Goal: Task Accomplishment & Management: Manage account settings

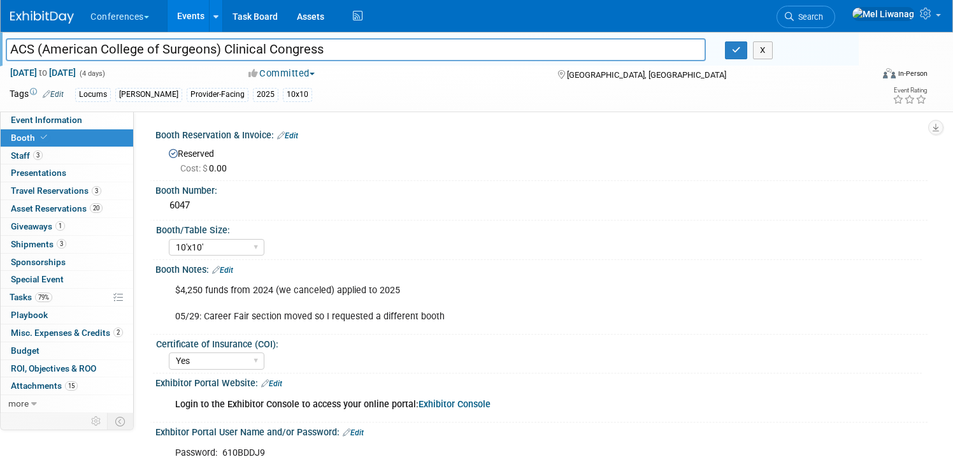
select select "10'x10'"
select select "Yes"
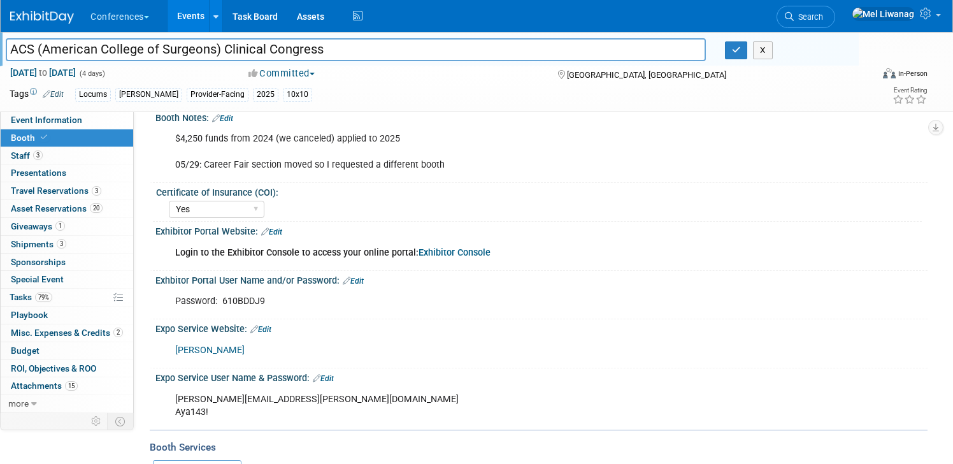
scroll to position [150, 0]
click at [327, 377] on link "Edit" at bounding box center [323, 379] width 21 height 9
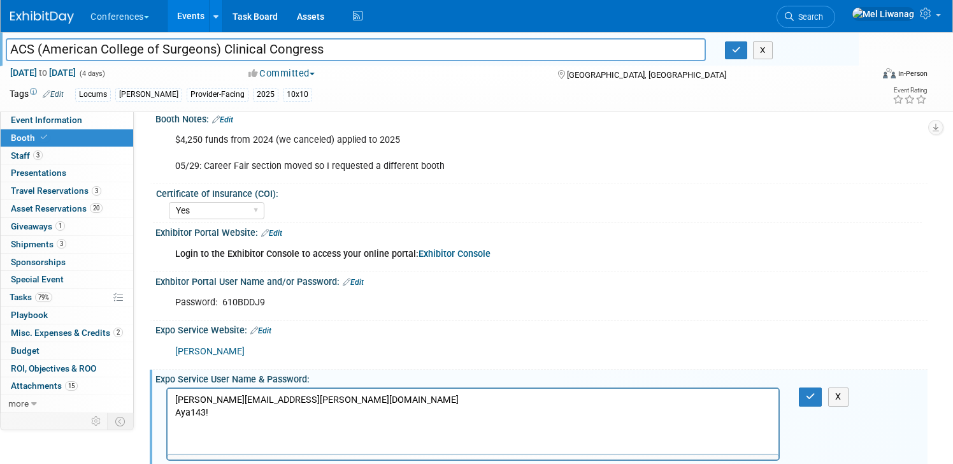
scroll to position [0, 0]
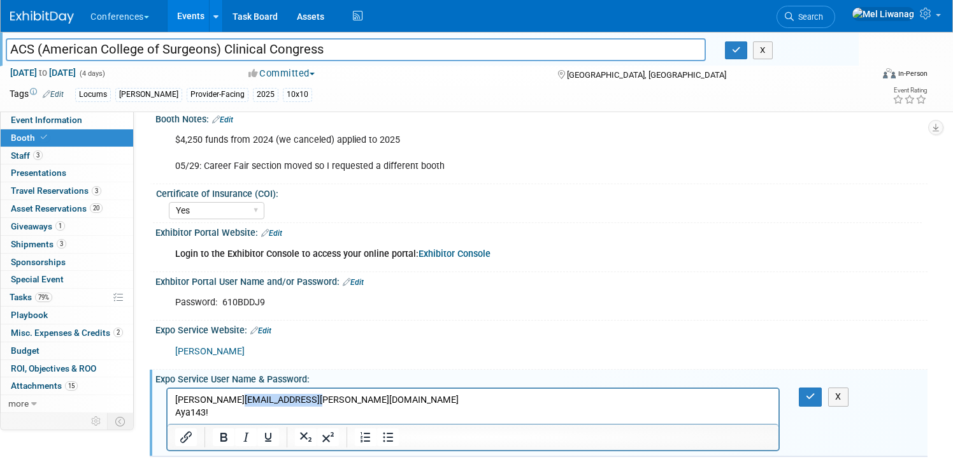
drag, startPoint x: 239, startPoint y: 403, endPoint x: 402, endPoint y: 405, distance: 163.1
click at [402, 405] on p "Mel.Liwanag@ayahealthcare.com Aya143!" at bounding box center [473, 406] width 596 height 25
click at [192, 413] on p "Mel.Liwanag@ayalocums.com Aya143!" at bounding box center [473, 406] width 596 height 25
click at [808, 389] on button "button" at bounding box center [811, 396] width 24 height 18
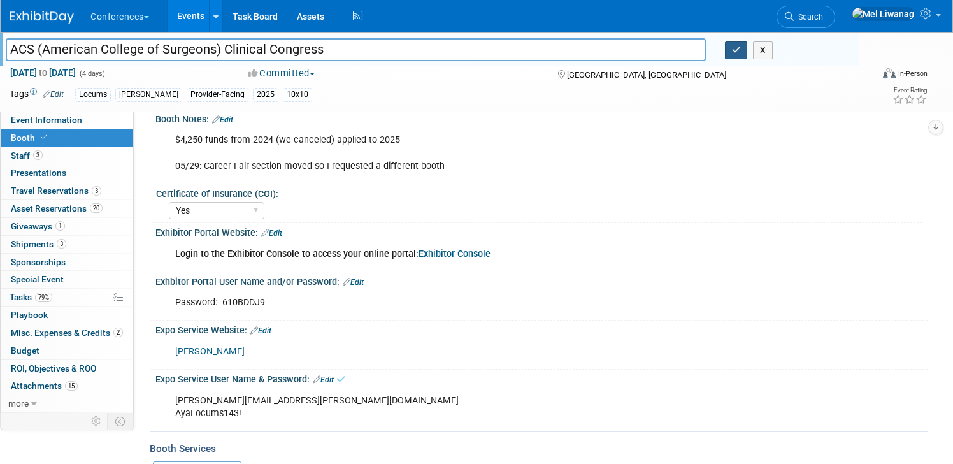
click at [736, 55] on button "button" at bounding box center [736, 50] width 23 height 18
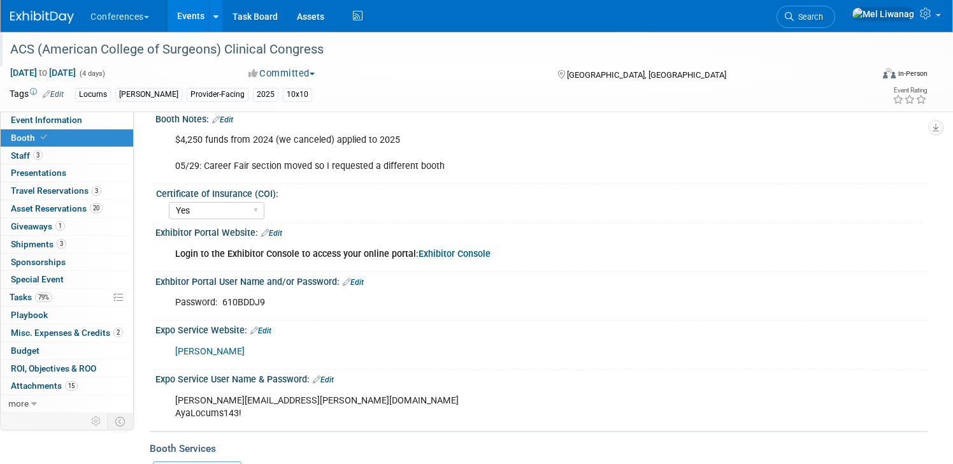
click at [276, 312] on div "Password: 610BDDJ9" at bounding box center [472, 302] width 613 height 25
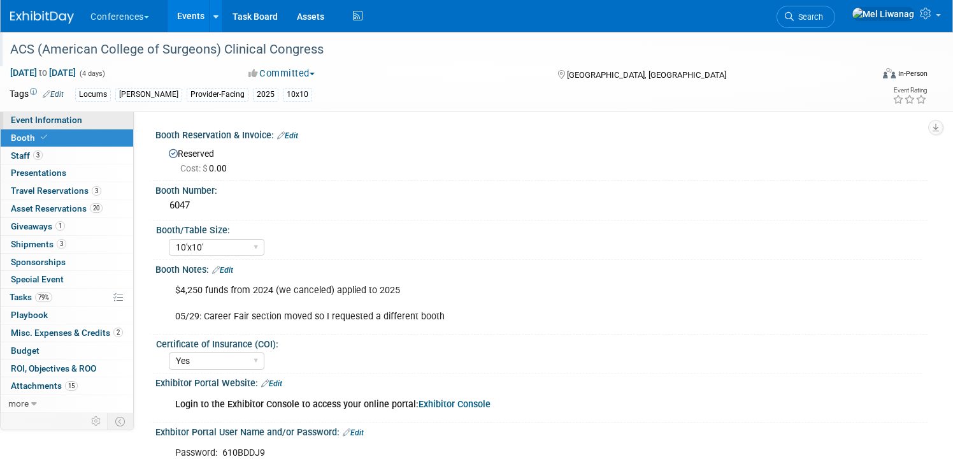
click at [82, 120] on link "Event Information" at bounding box center [67, 119] width 132 height 17
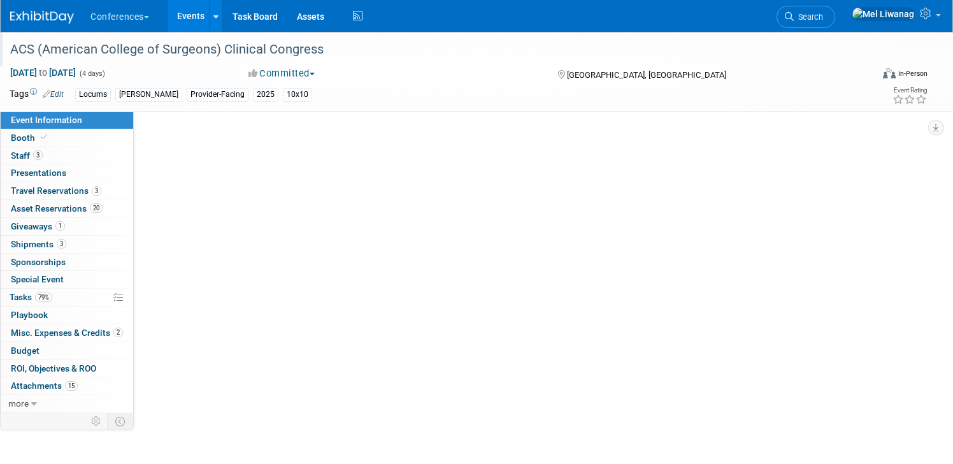
select select "Locums"
select select "Clinician/Provider-facing"
select select "[PERSON_NAME]"
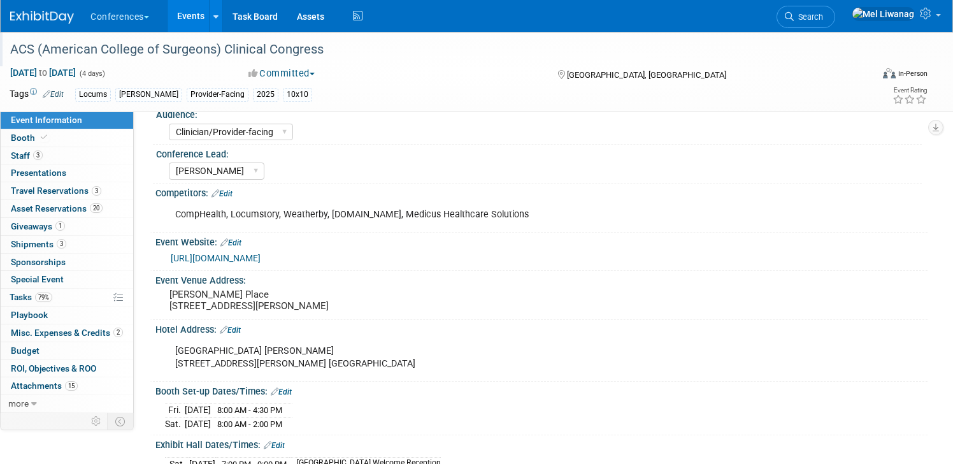
scroll to position [96, 0]
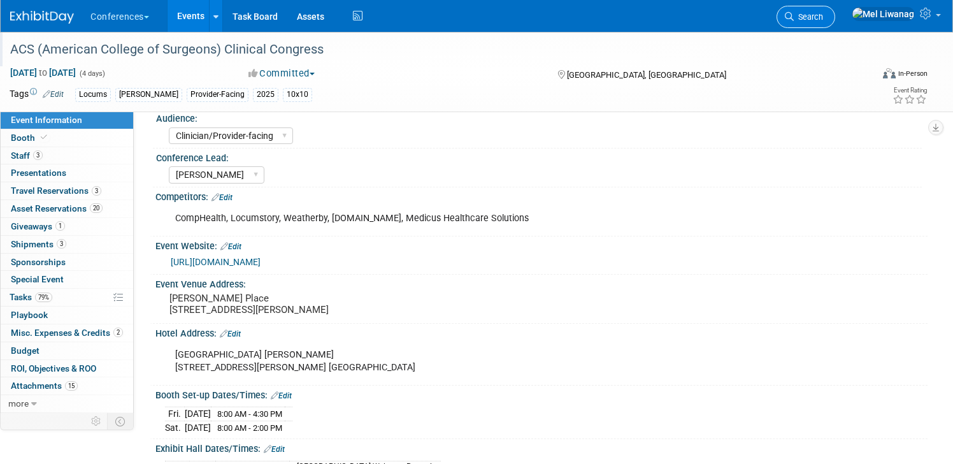
click at [823, 14] on span "Search" at bounding box center [808, 17] width 29 height 10
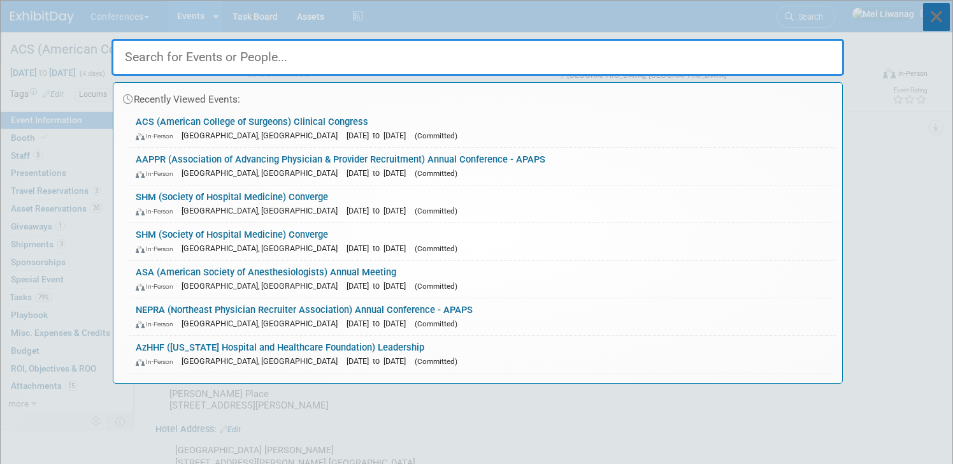
click at [933, 24] on icon at bounding box center [936, 17] width 27 height 28
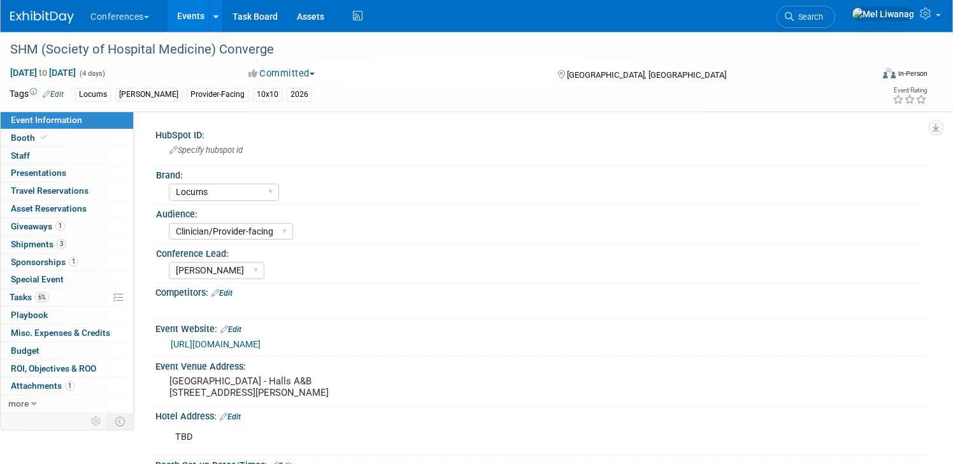
select select "Locums"
select select "Clinician/Provider-facing"
select select "[PERSON_NAME]"
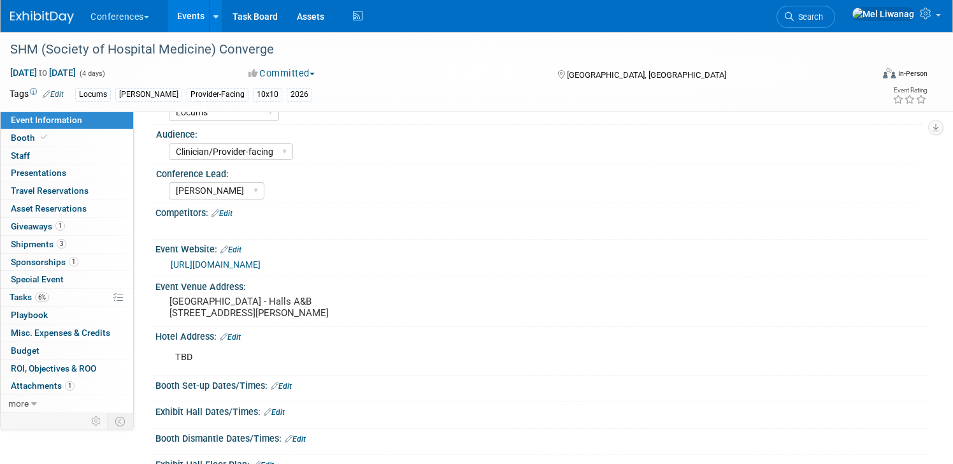
scroll to position [85, 0]
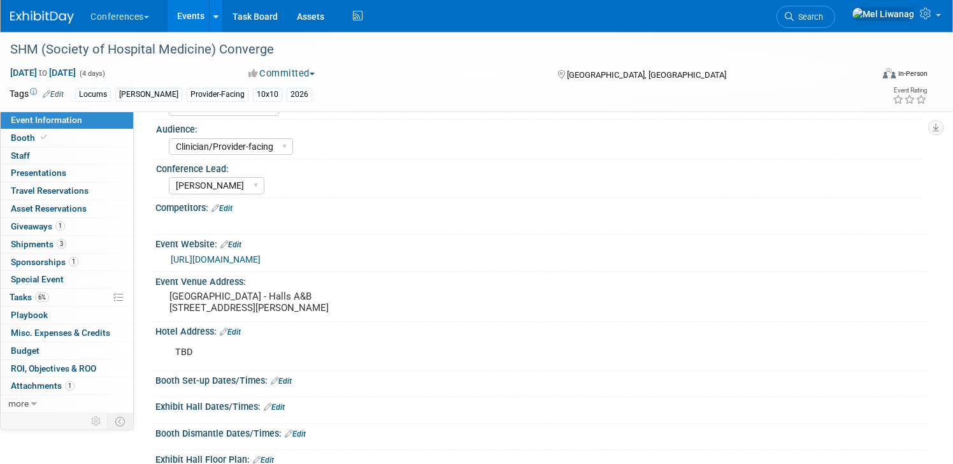
click at [240, 331] on link "Edit" at bounding box center [230, 331] width 21 height 9
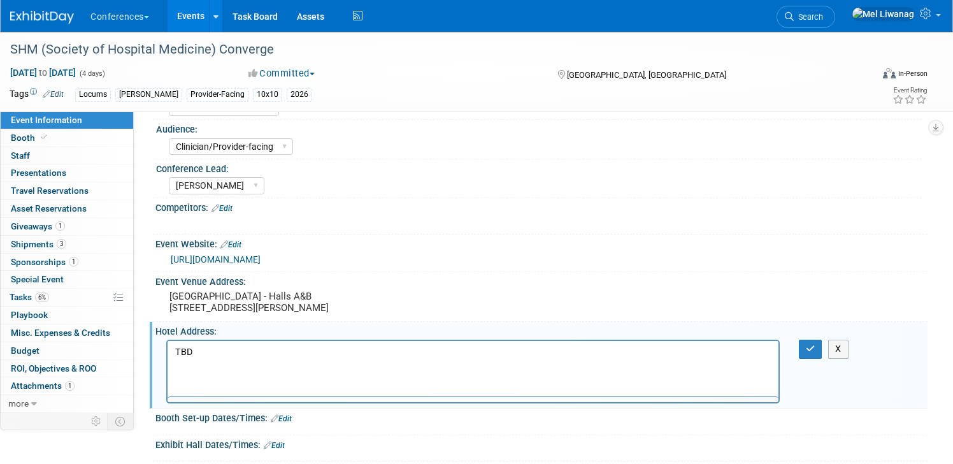
scroll to position [0, 0]
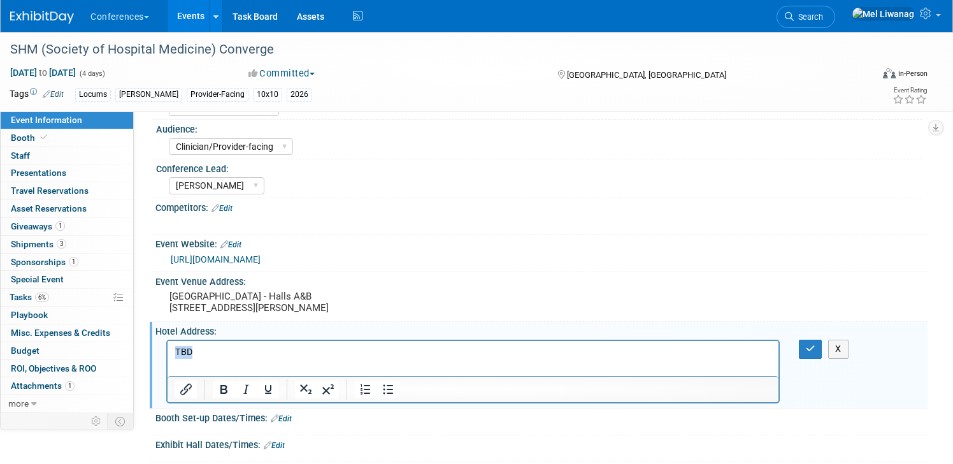
drag, startPoint x: 204, startPoint y: 354, endPoint x: 128, endPoint y: 348, distance: 76.7
click at [168, 348] on html "TBD" at bounding box center [473, 350] width 611 height 18
click at [229, 366] on p "807 Clark Pl, Nashville, TN 37203" at bounding box center [473, 365] width 596 height 13
click at [802, 352] on button "button" at bounding box center [811, 349] width 24 height 18
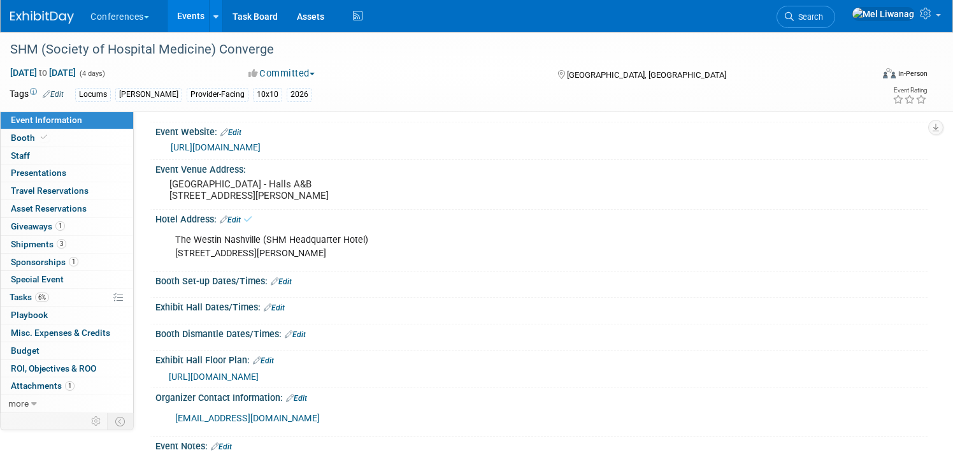
scroll to position [231, 0]
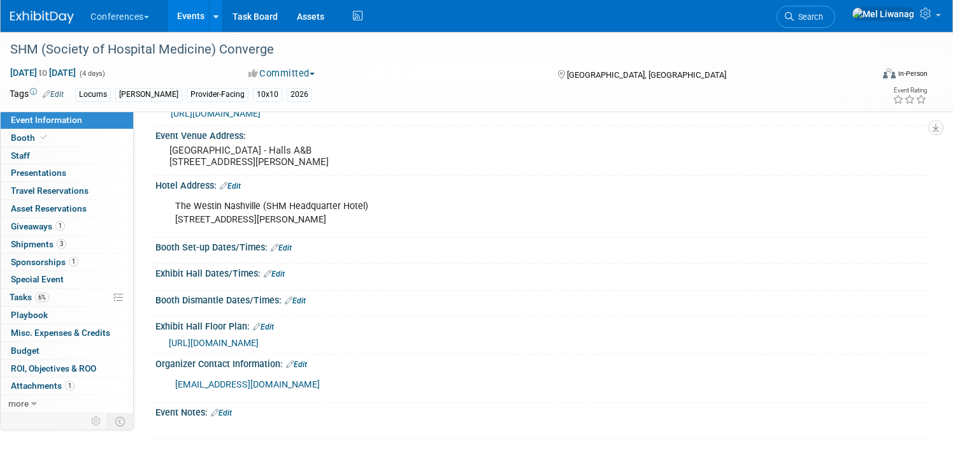
click at [241, 206] on div "The Westin Nashville (SHM Headquarter Hotel) 807 Clark Pl., Nashville, TN 37203" at bounding box center [472, 213] width 613 height 38
click at [241, 189] on link "Edit" at bounding box center [230, 186] width 21 height 9
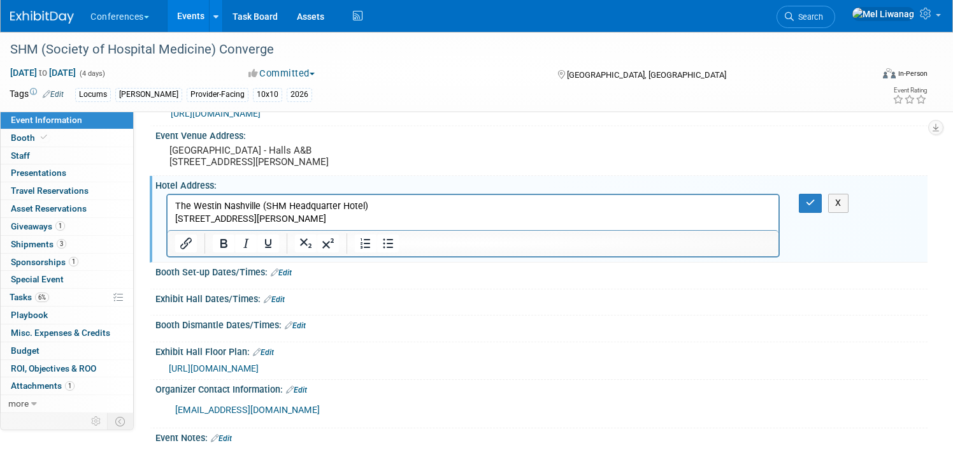
scroll to position [0, 0]
drag, startPoint x: 289, startPoint y: 204, endPoint x: 268, endPoint y: 201, distance: 21.3
click at [268, 201] on p "The Westin Nashville (SHM Headquarter Hotel) 807 Clark Pl., Nashville, TN 37203" at bounding box center [473, 212] width 596 height 25
click at [815, 214] on div "The Westin Nashville (SHM Headquarter Hotel) 807 Clark Pl., Nashville, TN 37203…" at bounding box center [541, 224] width 772 height 68
click at [815, 211] on button "button" at bounding box center [811, 203] width 24 height 18
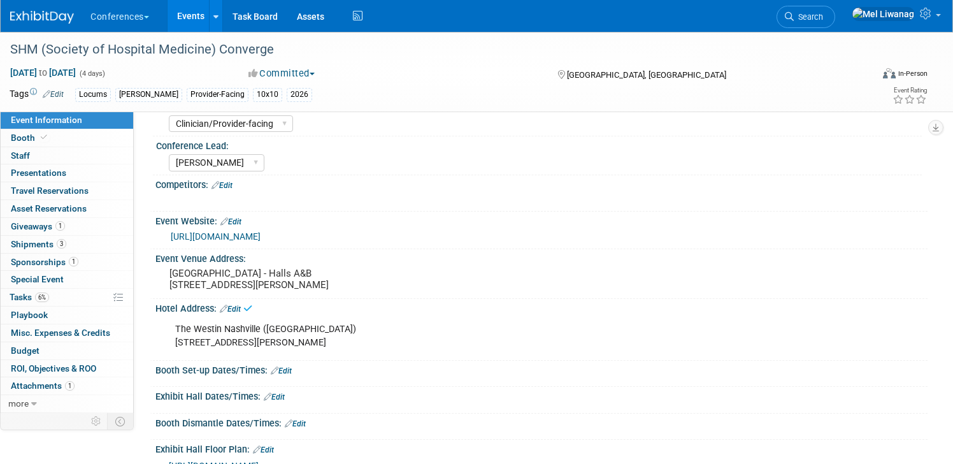
scroll to position [108, 0]
click at [52, 13] on img at bounding box center [42, 17] width 64 height 13
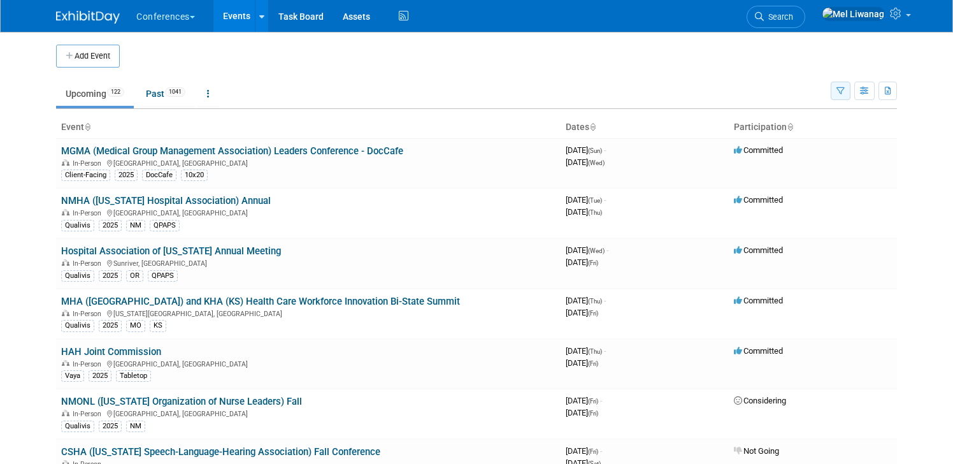
click at [843, 90] on icon "button" at bounding box center [840, 91] width 8 height 8
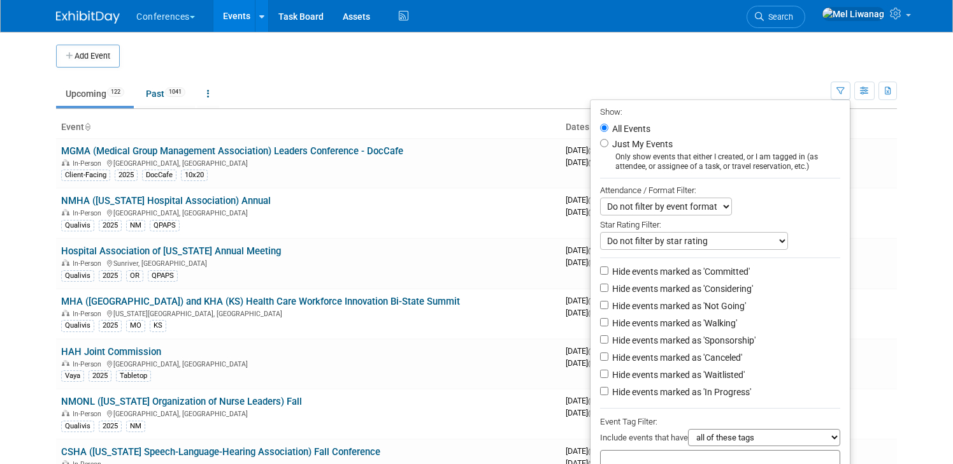
click at [620, 145] on label "Just My Events" at bounding box center [641, 144] width 63 height 13
click at [608, 145] on input "Just My Events" at bounding box center [604, 143] width 8 height 8
radio input "true"
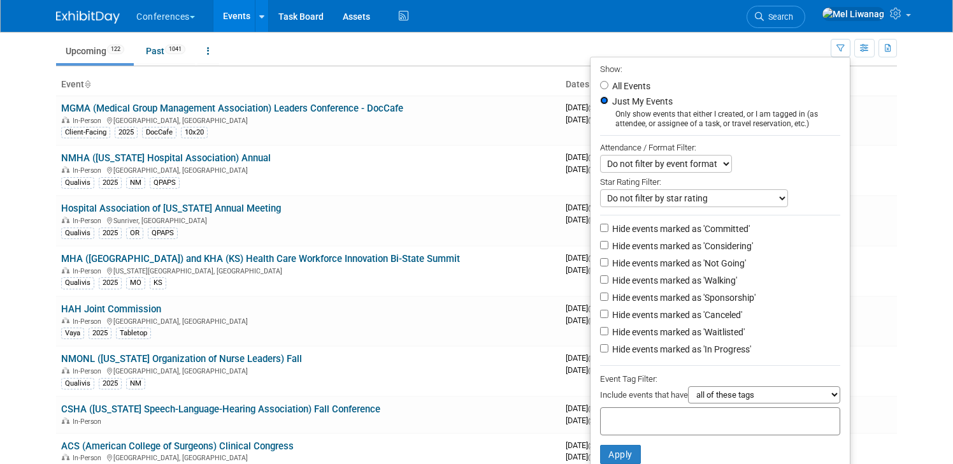
scroll to position [48, 0]
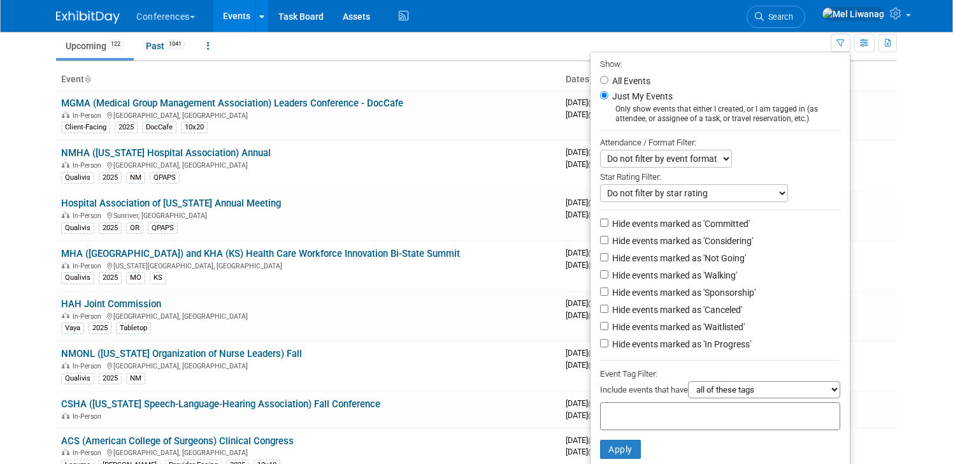
click at [720, 254] on label "Hide events marked as 'Not Going'" at bounding box center [678, 258] width 136 height 13
click at [608, 254] on input "Hide events marked as 'Not Going'" at bounding box center [604, 257] width 8 height 8
checkbox input "true"
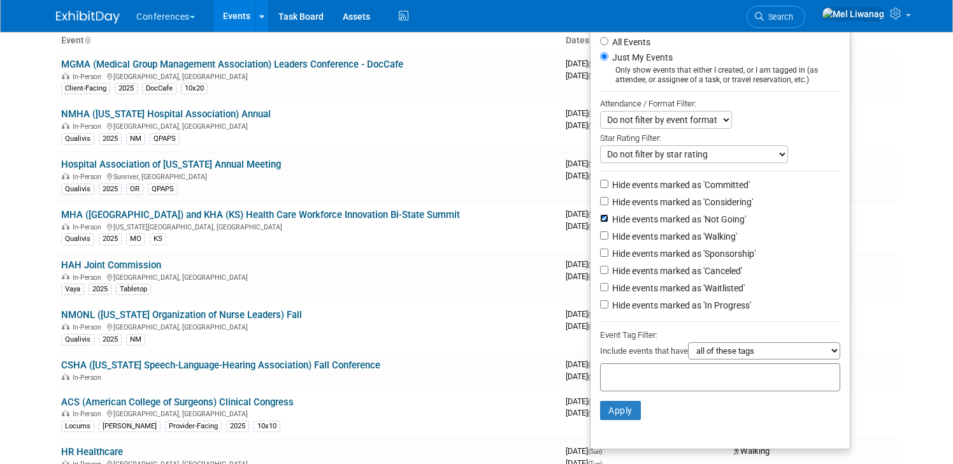
scroll to position [90, 0]
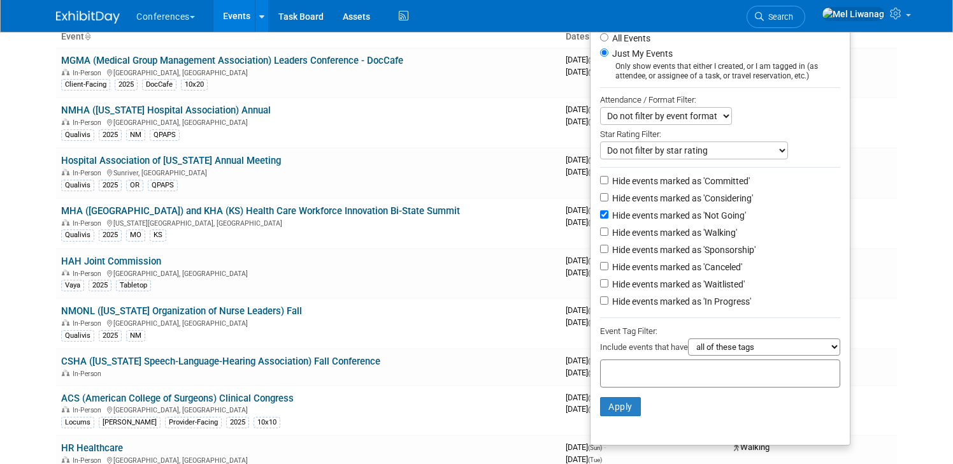
click at [713, 282] on label "Hide events marked as 'Waitlisted'" at bounding box center [677, 284] width 135 height 13
click at [608, 282] on input "Hide events marked as 'Waitlisted'" at bounding box center [604, 283] width 8 height 8
checkbox input "true"
click at [713, 272] on label "Hide events marked as 'Canceled'" at bounding box center [676, 267] width 132 height 13
click at [608, 270] on input "Hide events marked as 'Canceled'" at bounding box center [604, 266] width 8 height 8
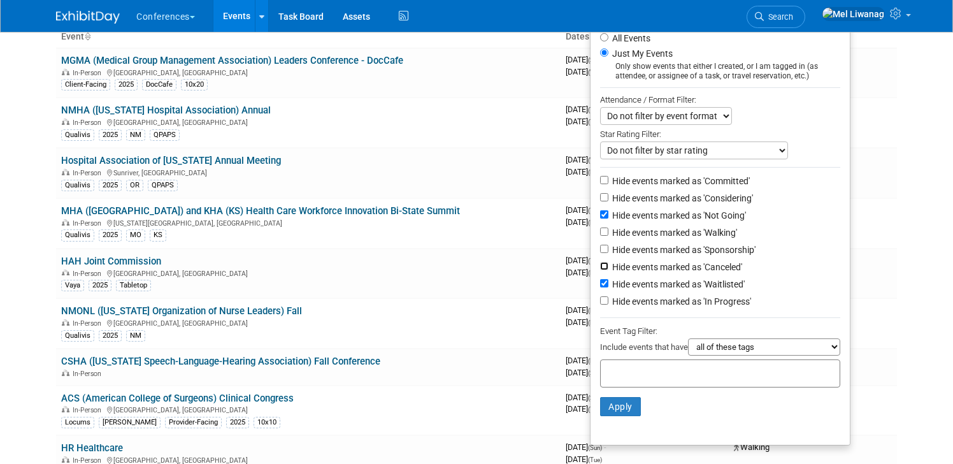
checkbox input "true"
click at [610, 406] on button "Apply" at bounding box center [620, 406] width 41 height 19
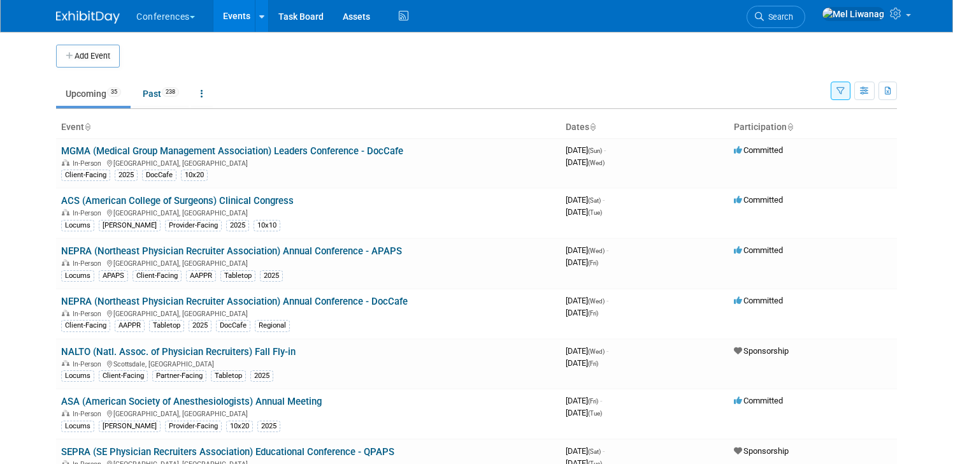
click at [395, 23] on ul "Conferences Explore: My Workspaces 2 Go to Workspace: Conferences Marketing Req…" at bounding box center [273, 16] width 276 height 32
click at [408, 22] on icon at bounding box center [404, 16] width 16 height 20
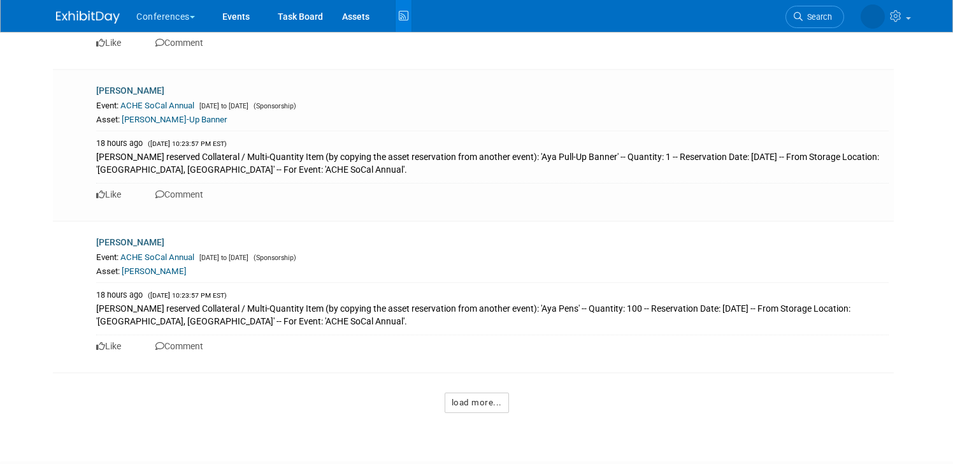
scroll to position [8771, 0]
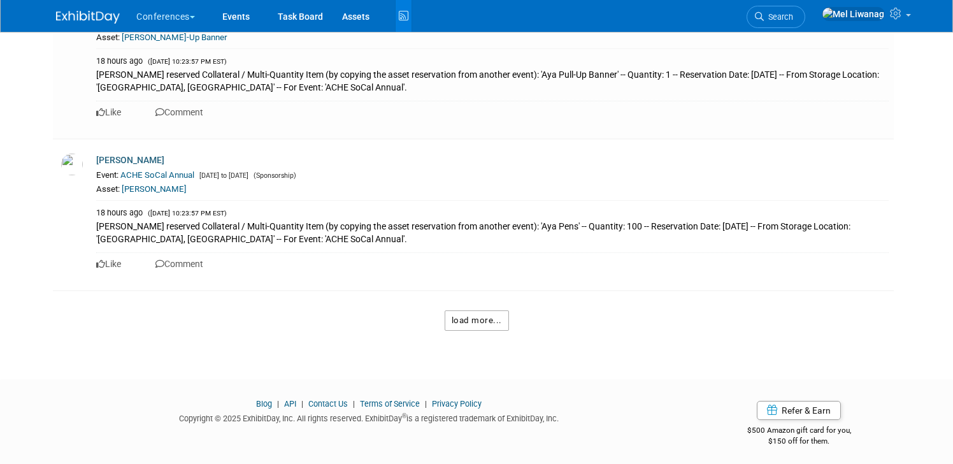
click at [501, 319] on button "load more..." at bounding box center [477, 320] width 64 height 20
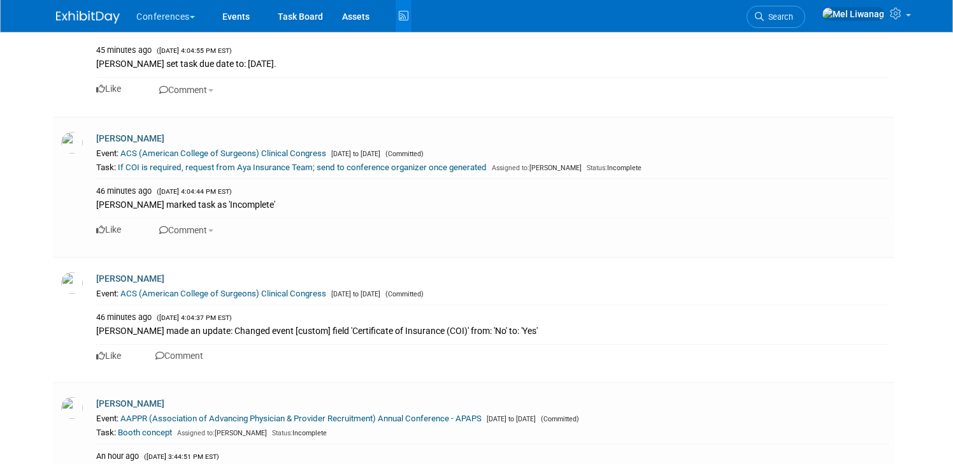
scroll to position [429, 0]
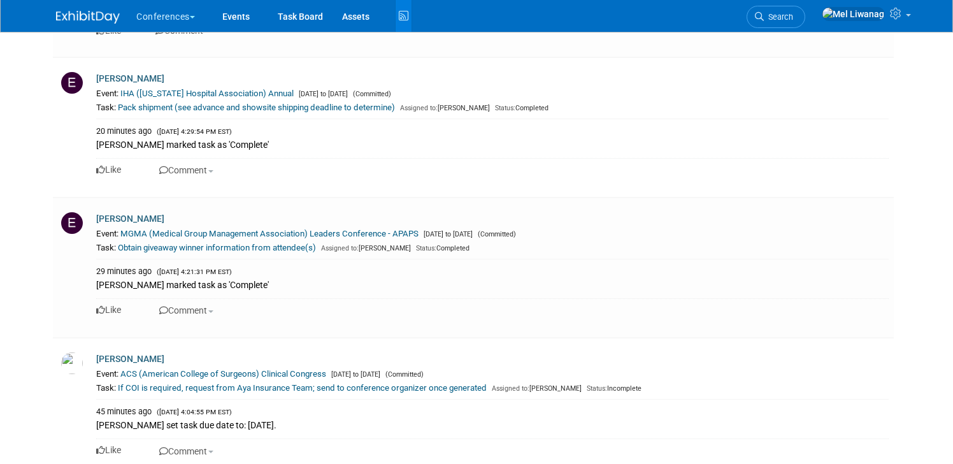
click at [96, 13] on img at bounding box center [88, 17] width 64 height 13
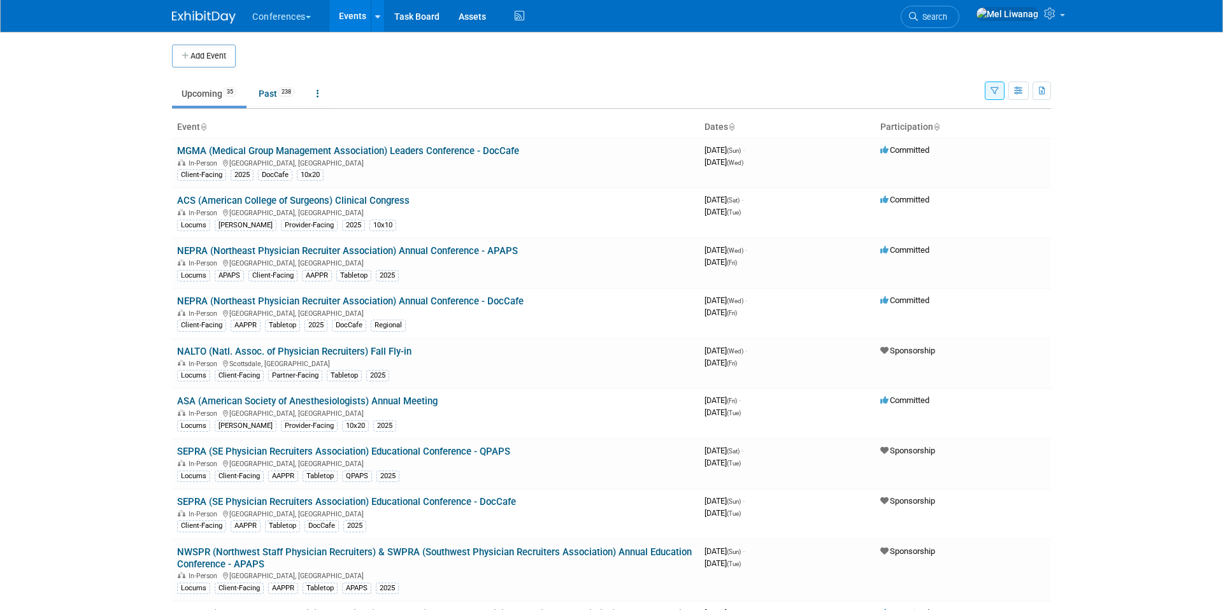
click at [952, 32] on div "Add Event" at bounding box center [611, 50] width 879 height 36
click at [947, 18] on span "Search" at bounding box center [932, 17] width 29 height 10
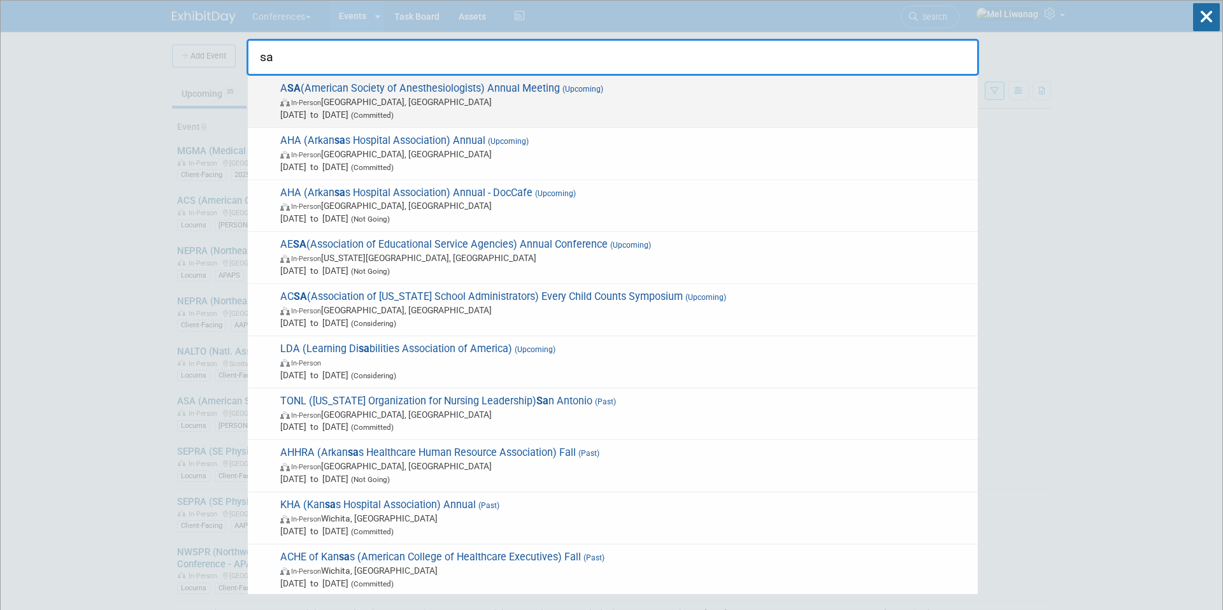
type input "sa"
click at [343, 106] on span "In-Person San Antonio, TX" at bounding box center [625, 102] width 691 height 13
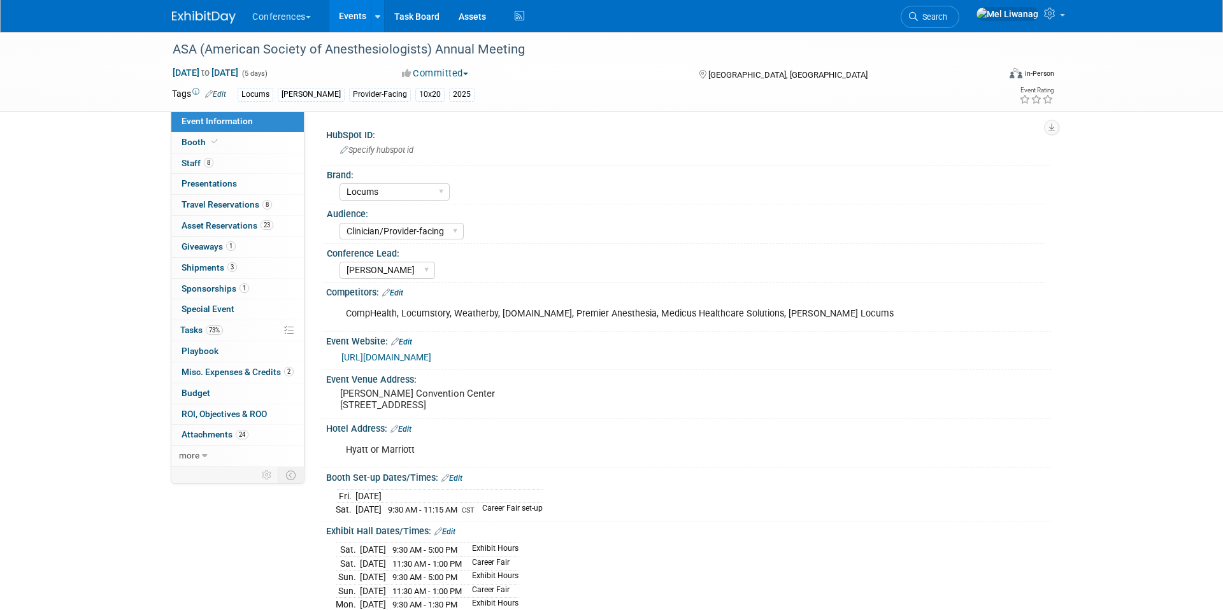
select select "Locums"
select select "Clinician/Provider-facing"
select select "[PERSON_NAME]"
click at [218, 231] on link "23 Asset Reservations 23" at bounding box center [237, 226] width 132 height 20
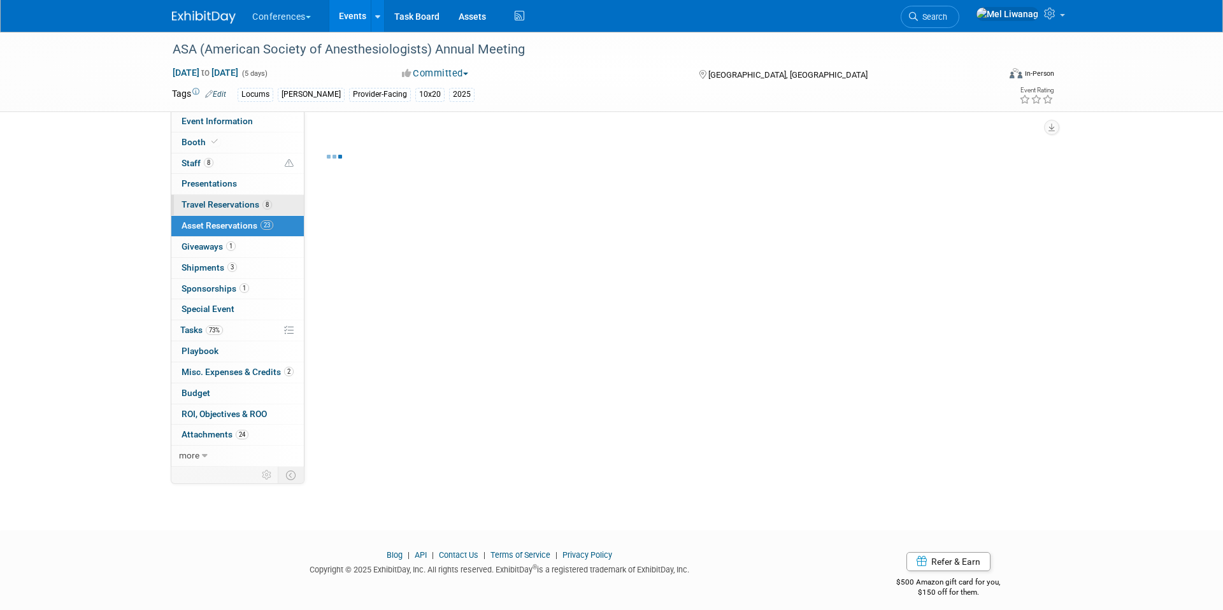
click at [234, 208] on span "Travel Reservations 8" at bounding box center [227, 204] width 90 height 10
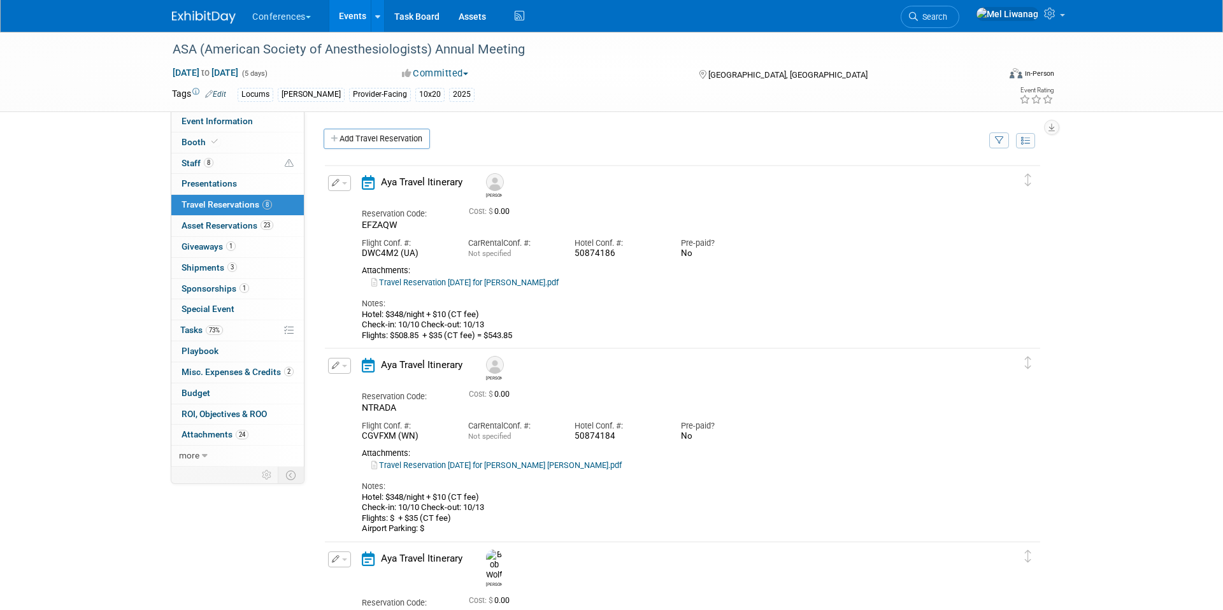
click at [509, 284] on link "Travel Reservation [DATE] for [PERSON_NAME].pdf" at bounding box center [464, 283] width 187 height 10
click at [246, 116] on span "Event Information" at bounding box center [217, 121] width 71 height 10
select select "Locums"
select select "Clinician/Provider-facing"
select select "[PERSON_NAME]"
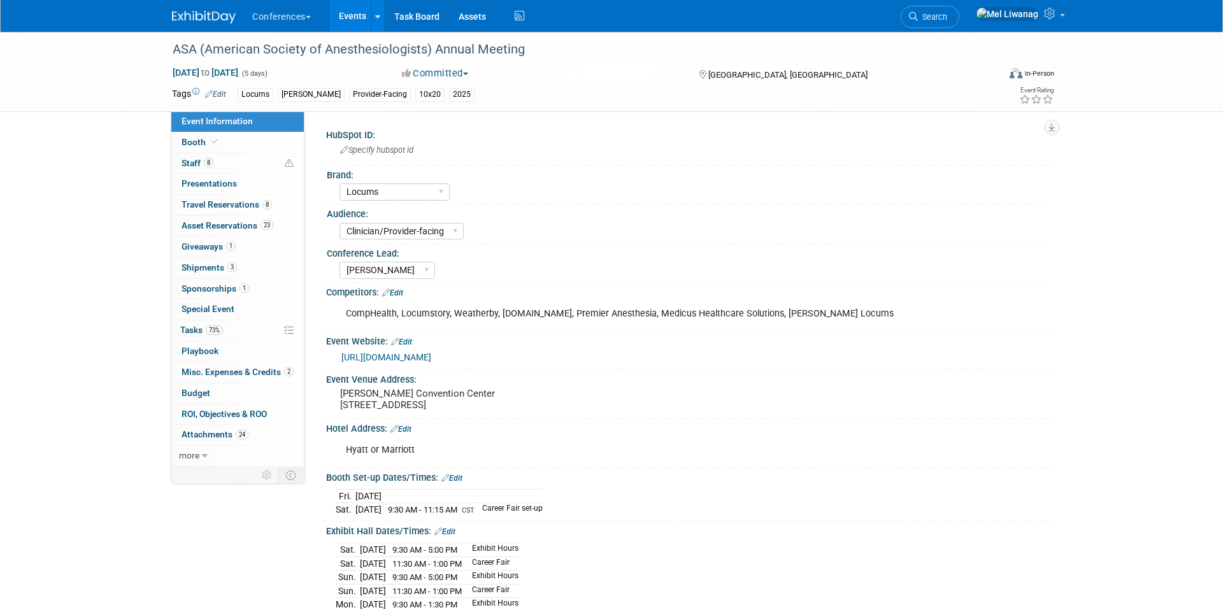
click at [411, 428] on link "Edit" at bounding box center [400, 429] width 21 height 9
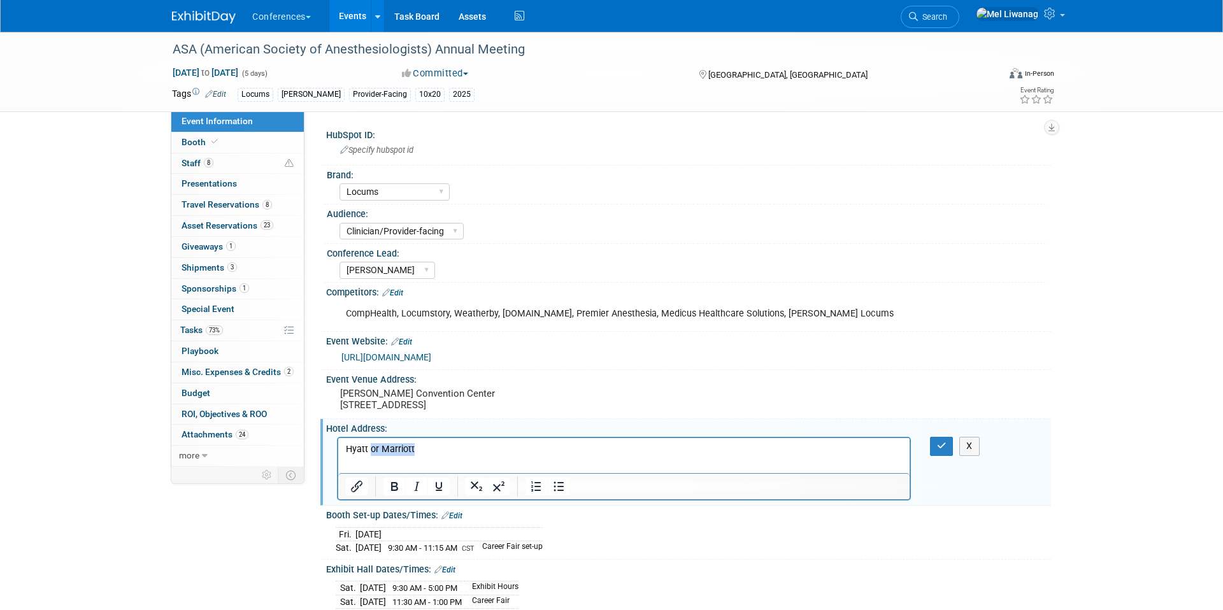
drag, startPoint x: 371, startPoint y: 451, endPoint x: 531, endPoint y: 448, distance: 160.5
click at [531, 448] on p "Hyatt or Marriott" at bounding box center [624, 449] width 557 height 13
click at [412, 445] on p "Grand Hyatt" at bounding box center [624, 449] width 557 height 13
click at [461, 459] on p "600 EAST MARKET STREET SAN ANTONIO TX 78205" at bounding box center [624, 462] width 557 height 13
click at [503, 466] on p "600 EAST MARKET ST., SAN ANTONIO TX 78205" at bounding box center [624, 462] width 557 height 13
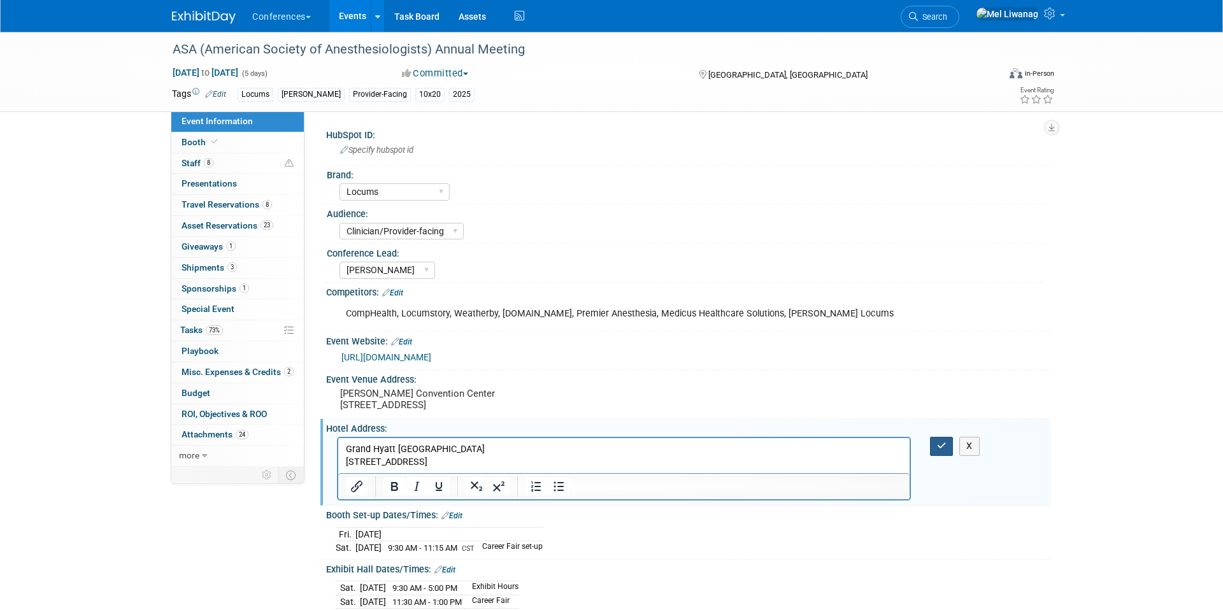
click at [940, 449] on icon "button" at bounding box center [942, 445] width 10 height 9
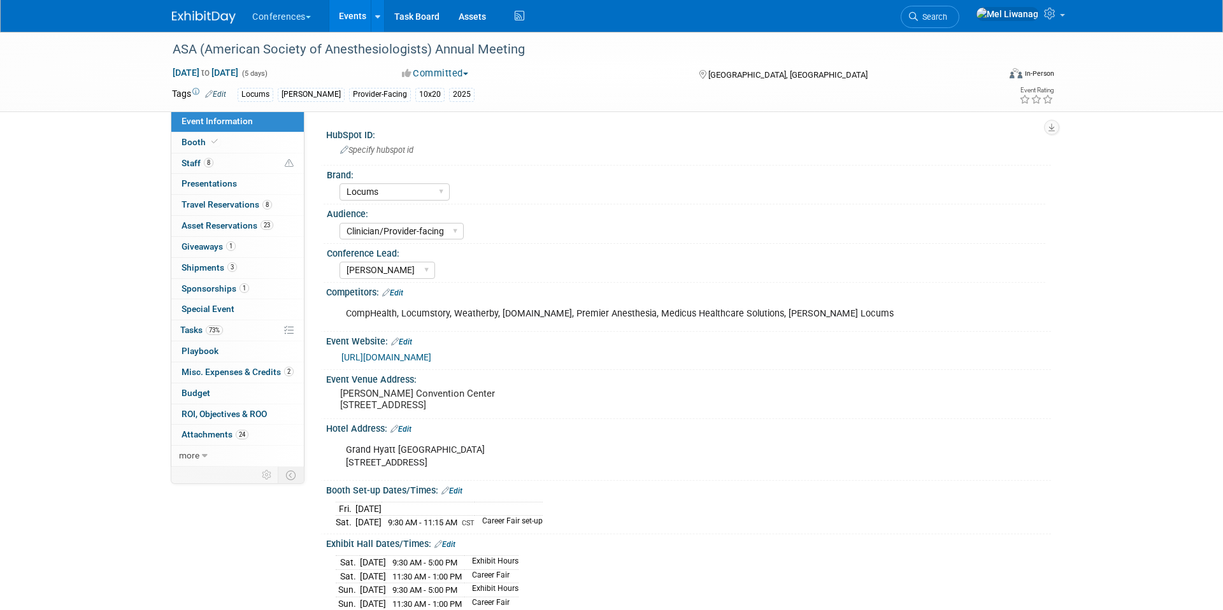
click at [432, 289] on div "Competitors: Edit" at bounding box center [688, 291] width 725 height 17
click at [401, 287] on div "Competitors: Edit" at bounding box center [688, 291] width 725 height 17
click at [403, 296] on link "Edit" at bounding box center [392, 293] width 21 height 9
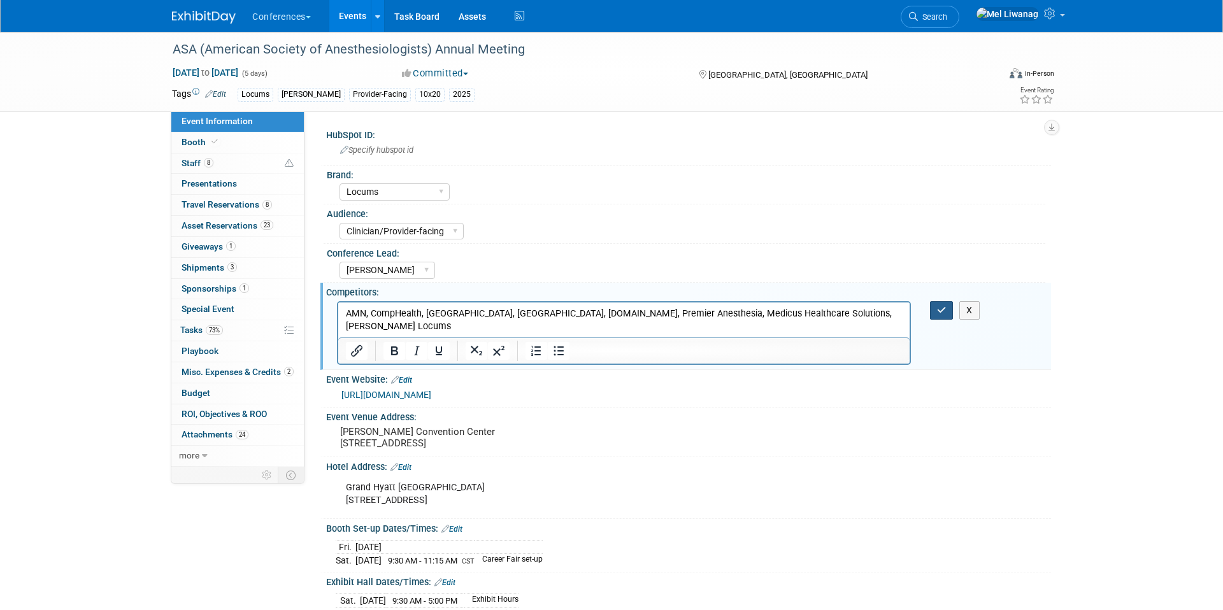
click at [936, 319] on button "button" at bounding box center [942, 310] width 24 height 18
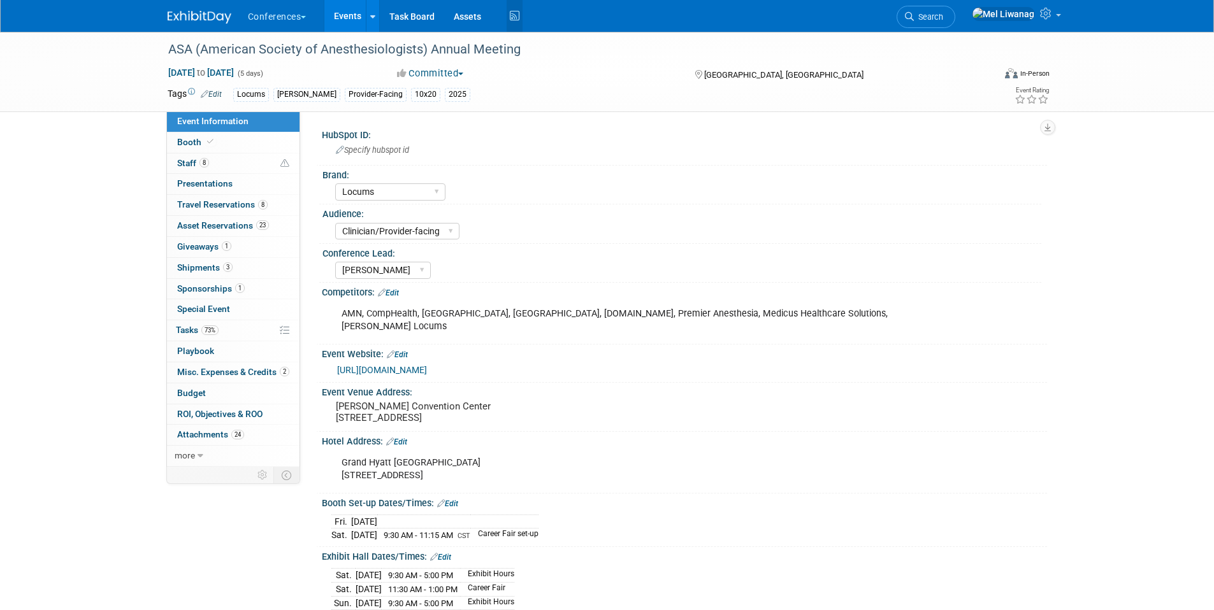
click at [516, 22] on icon at bounding box center [514, 16] width 16 height 20
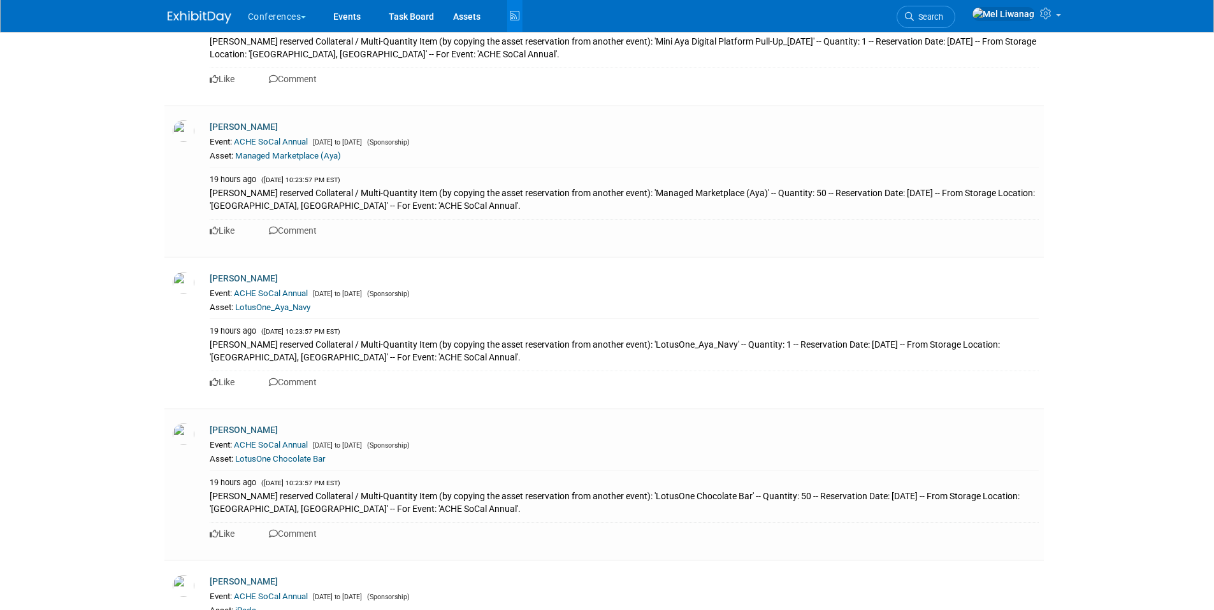
scroll to position [7402, 0]
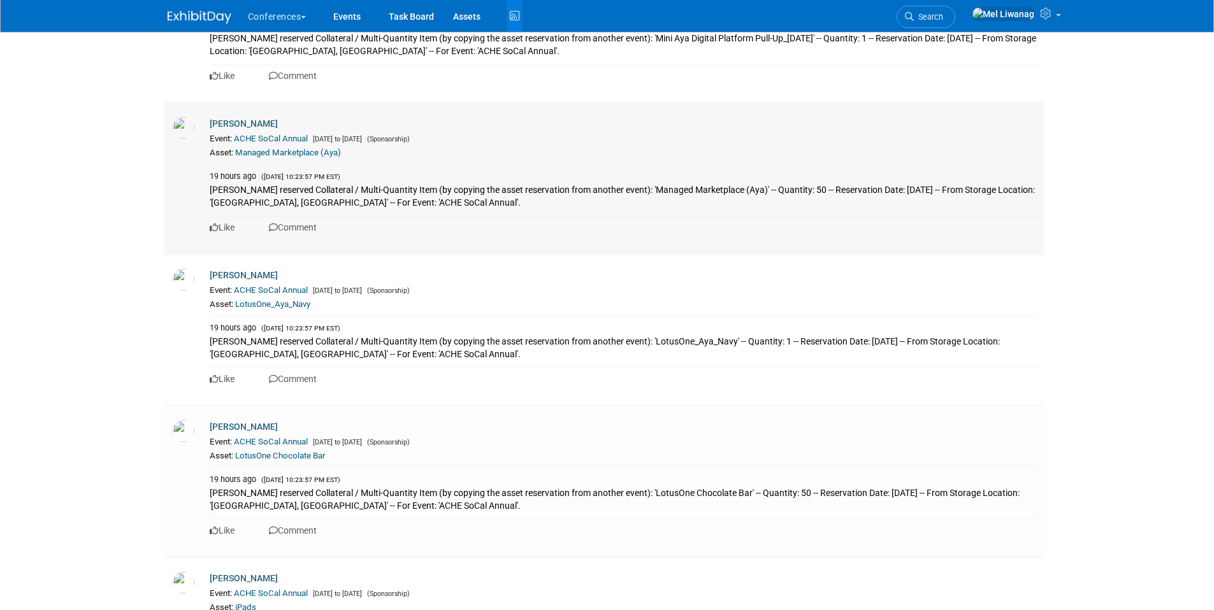
click at [689, 121] on div "[PERSON_NAME]" at bounding box center [624, 124] width 829 height 15
click at [575, 89] on td "Stephanie Donley Event: ACHE SoCal Annual Nov 13, 2025 to Nov 14, 2025 (Sponsor…" at bounding box center [625, 27] width 835 height 152
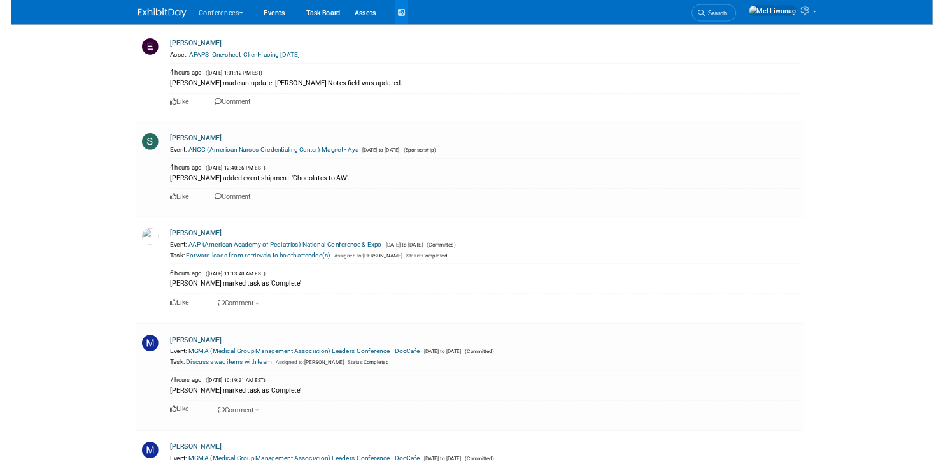
scroll to position [3726, 0]
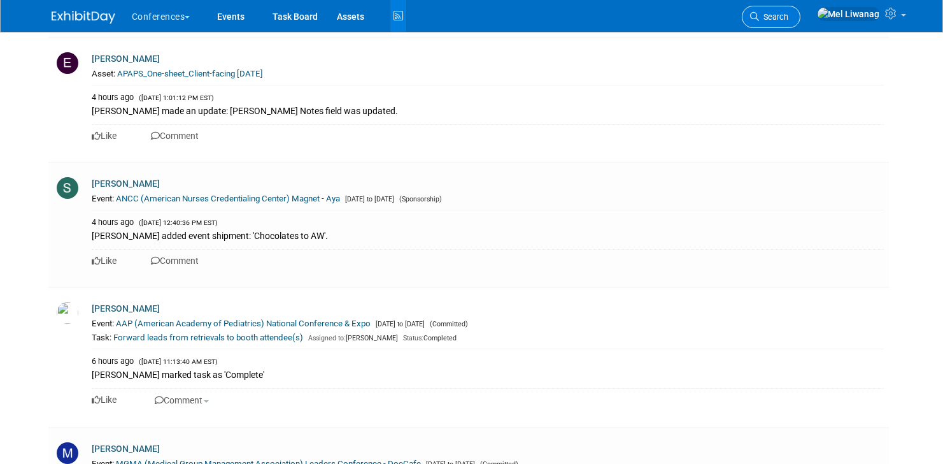
click at [759, 13] on icon at bounding box center [754, 16] width 9 height 9
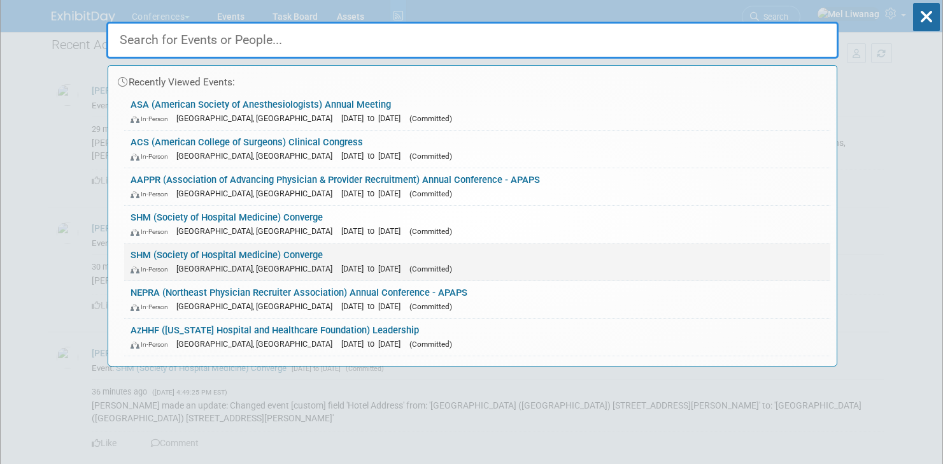
scroll to position [22, 0]
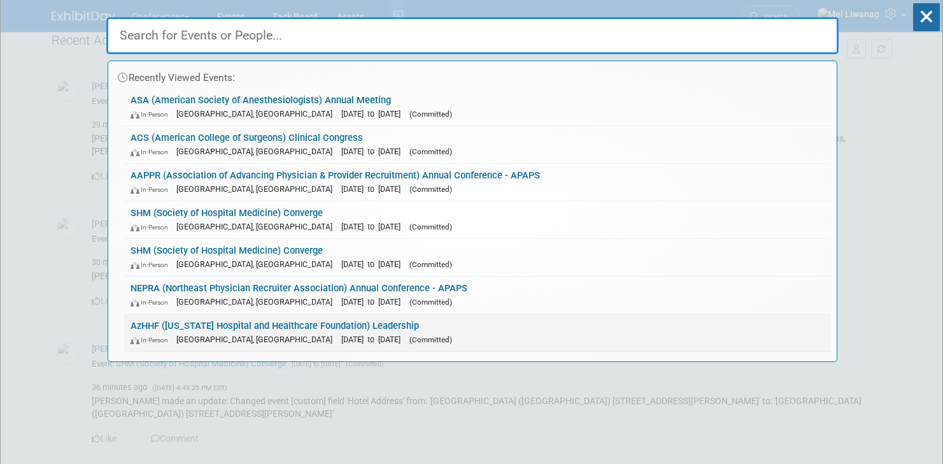
click at [320, 333] on div "In-Person Tucson, AZ Oct 29, 2025 to Oct 31, 2025 (Committed)" at bounding box center [478, 339] width 694 height 13
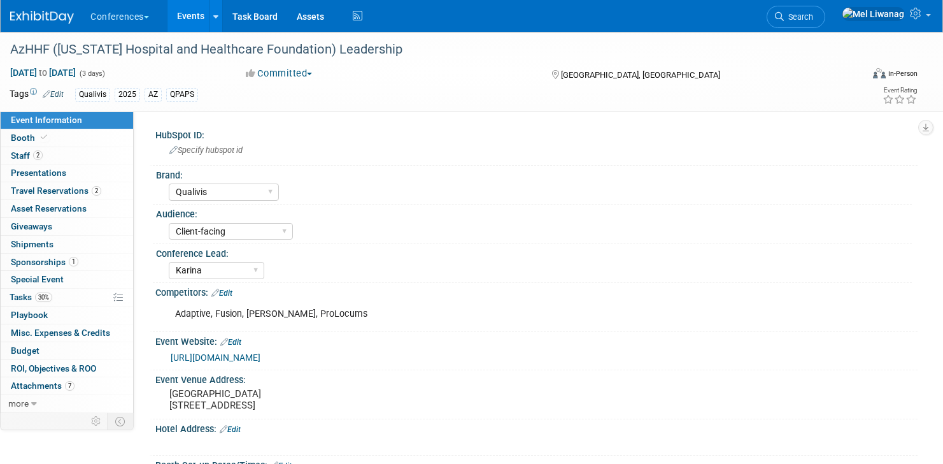
select select "Qualivis"
select select "Client-facing"
select select "Karina"
click at [96, 194] on span "2" at bounding box center [97, 191] width 10 height 10
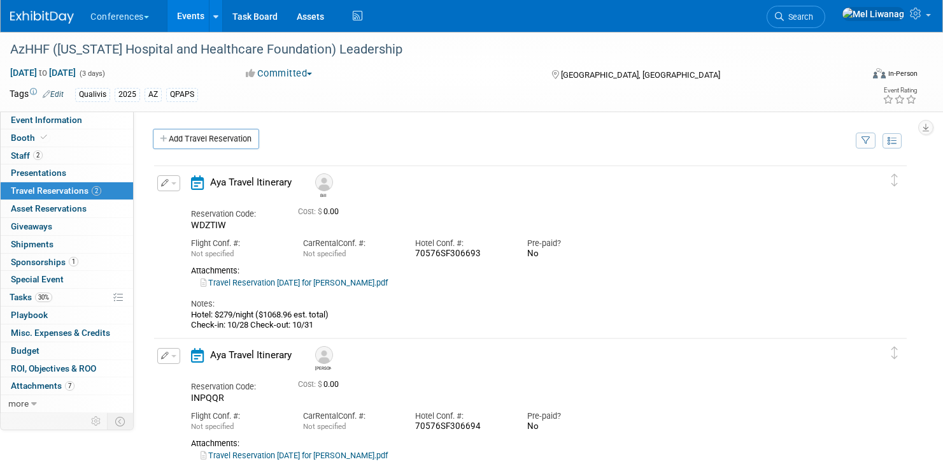
click at [371, 282] on link "Travel Reservation October 28 for WILLIAM J KOWSKE III.pdf" at bounding box center [294, 283] width 187 height 10
click at [826, 24] on link "Search" at bounding box center [796, 17] width 59 height 22
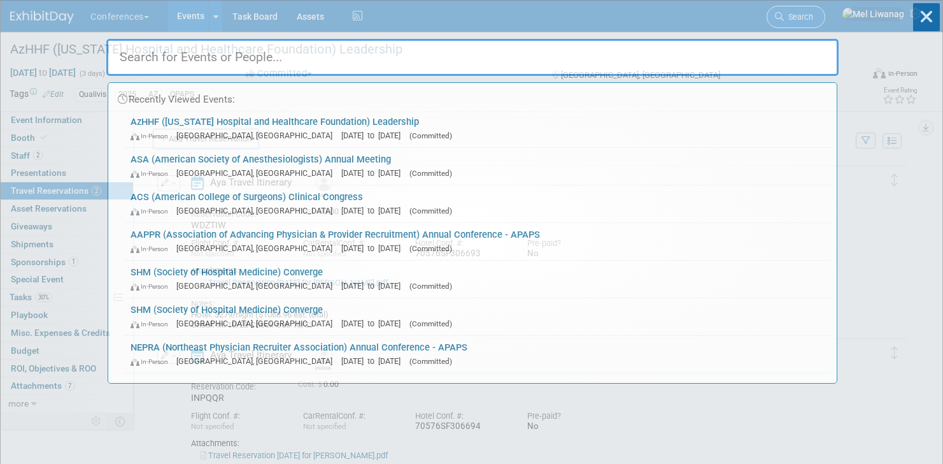
type input "m"
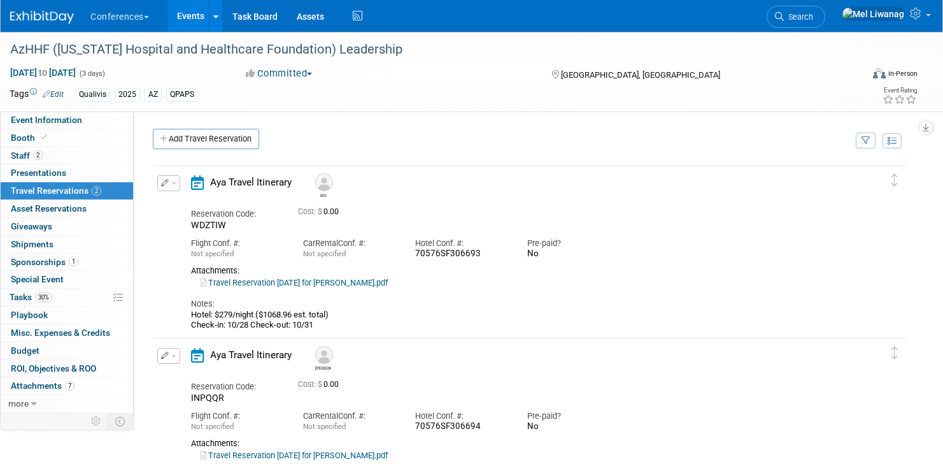
click at [826, 24] on link "Search" at bounding box center [796, 17] width 59 height 22
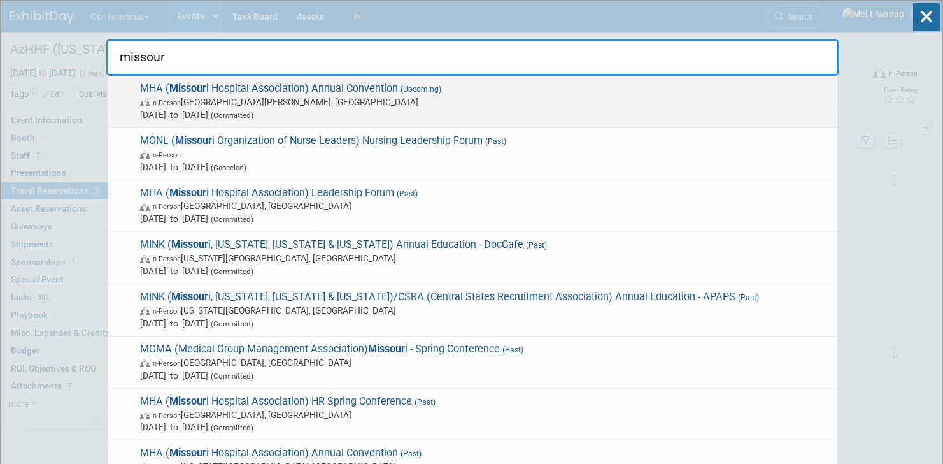
type input "missour"
click at [717, 78] on div "MHA ( Missour i Hospital Association) Annual Convention (Upcoming) In-Person Sa…" at bounding box center [473, 102] width 730 height 52
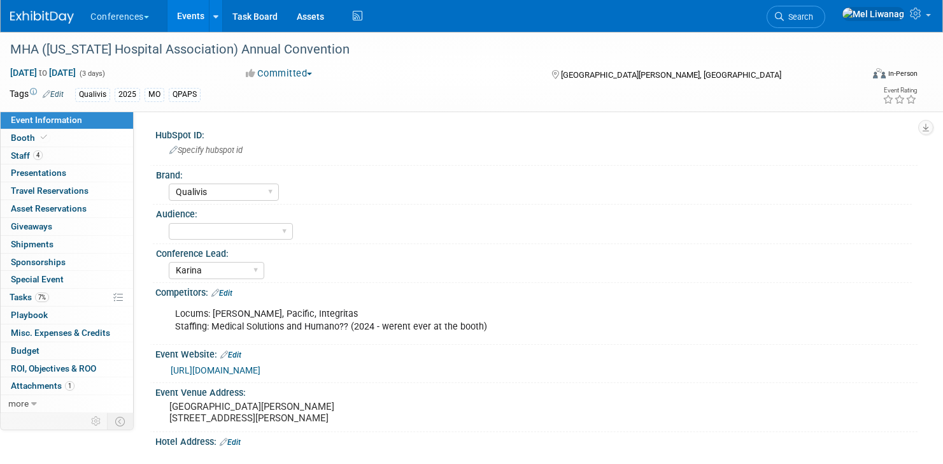
select select "Qualivis"
select select "Karina"
click at [101, 200] on link "0 Asset Reservations 0" at bounding box center [67, 208] width 132 height 17
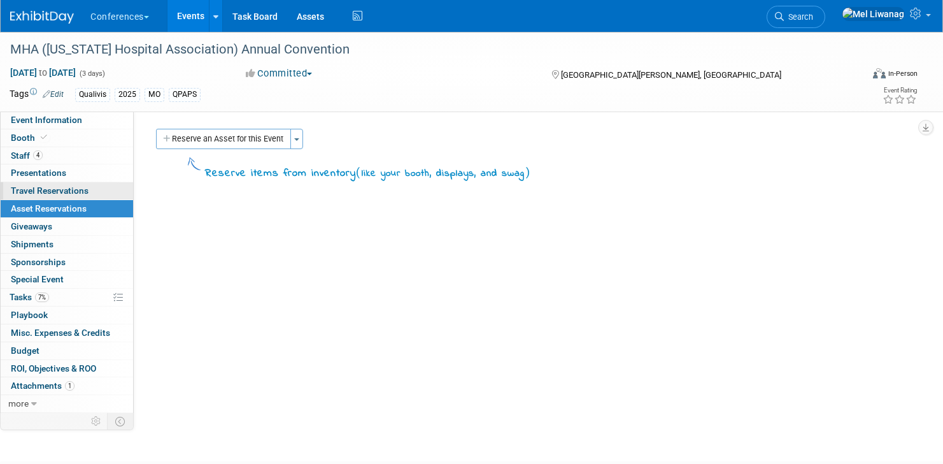
click at [94, 192] on link "0 Travel Reservations 0" at bounding box center [67, 190] width 132 height 17
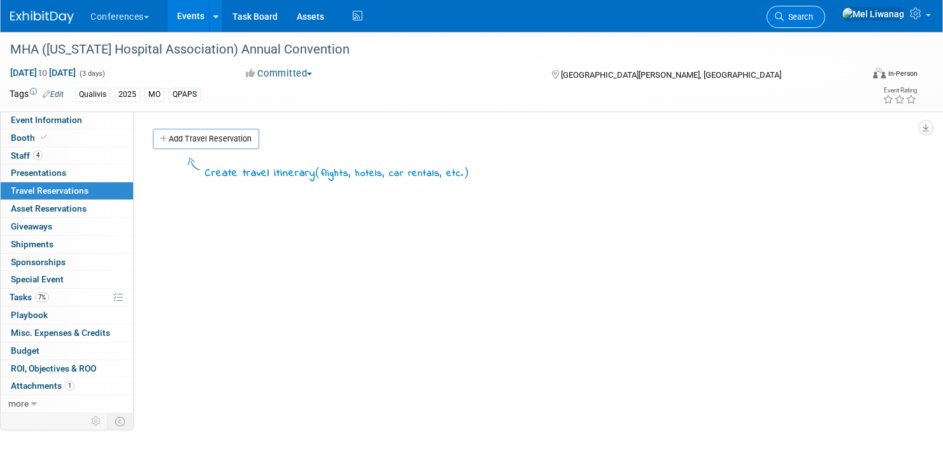
click at [826, 20] on link "Search" at bounding box center [796, 17] width 59 height 22
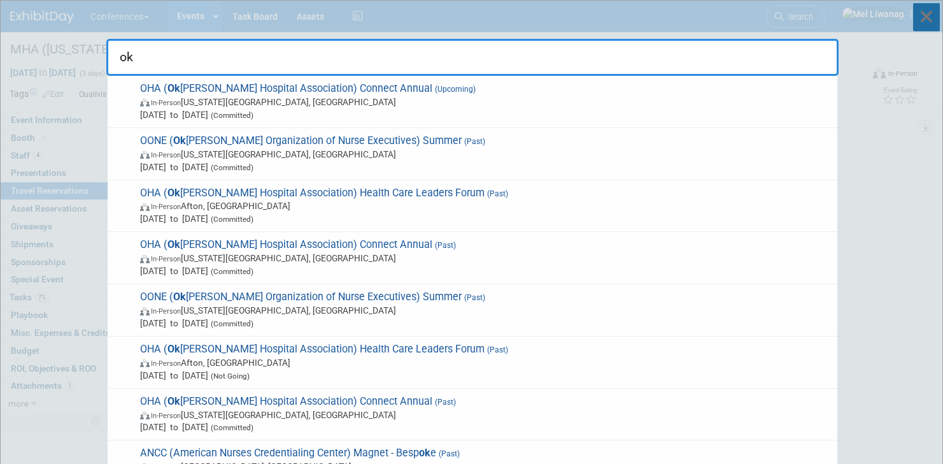
type input "ok"
click at [922, 22] on icon at bounding box center [926, 17] width 27 height 28
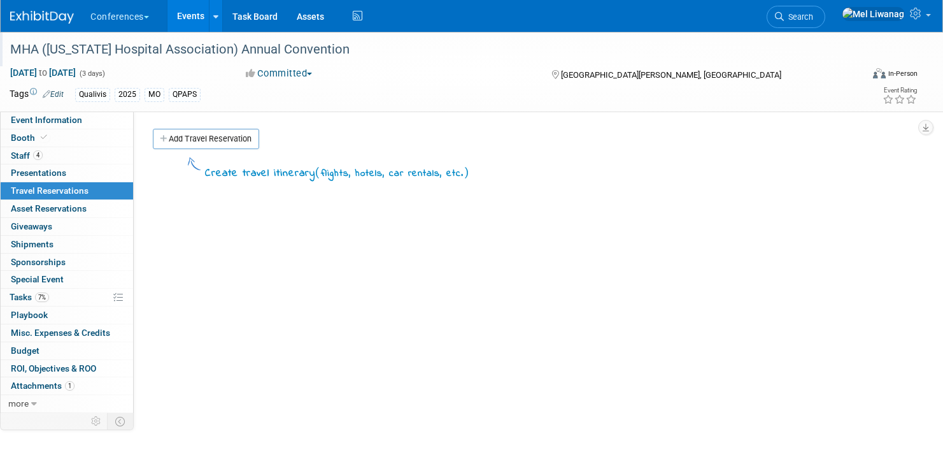
click at [817, 54] on div "MHA ([US_STATE] Hospital Association) Annual Convention" at bounding box center [423, 49] width 835 height 23
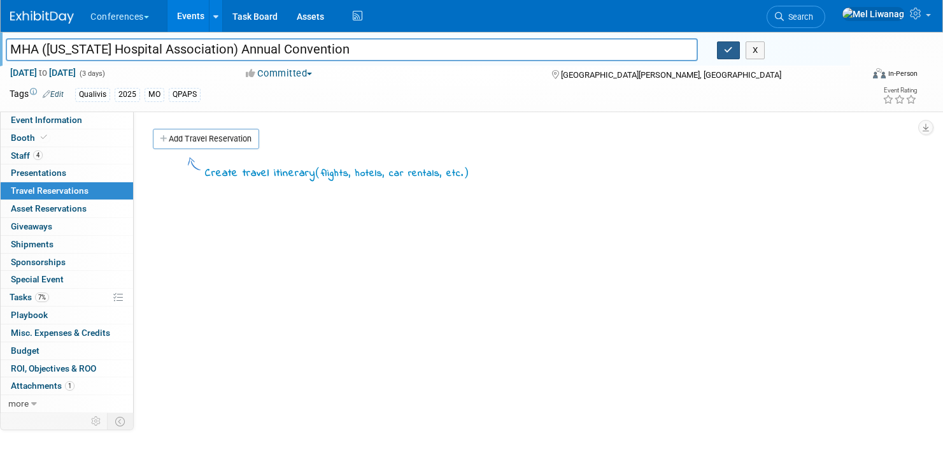
click at [723, 43] on button "button" at bounding box center [728, 50] width 23 height 18
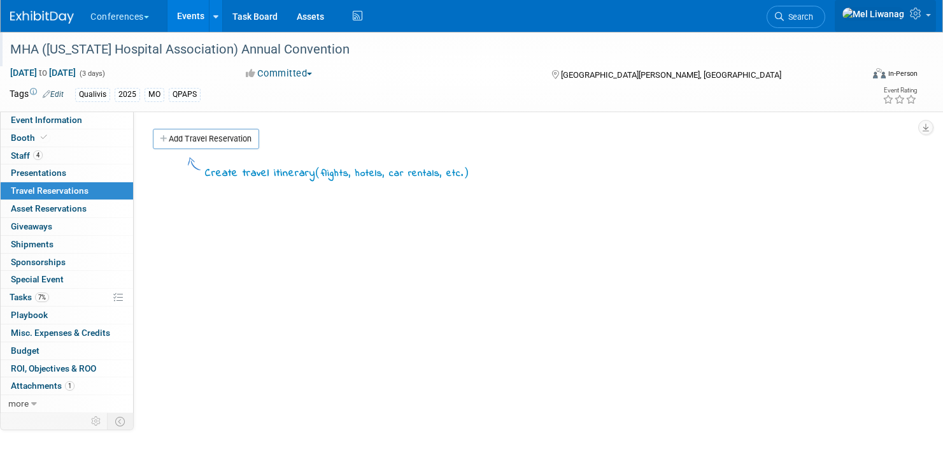
click at [909, 24] on link at bounding box center [885, 16] width 101 height 32
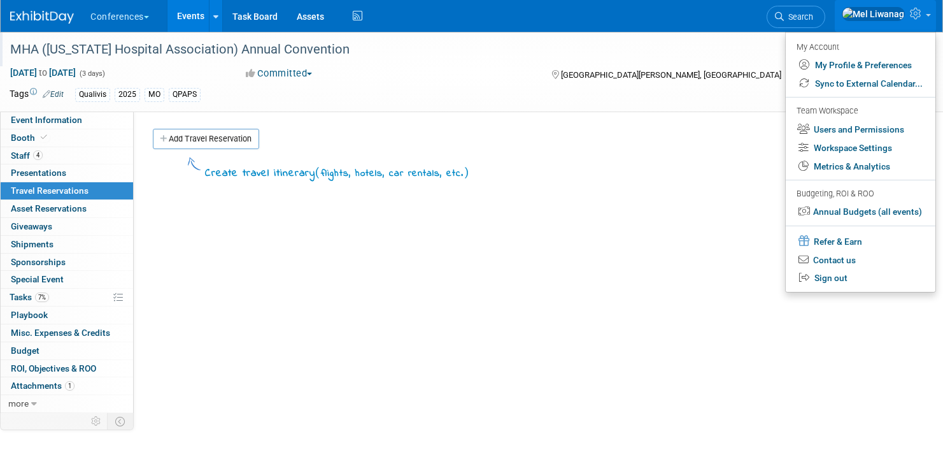
click at [909, 24] on link at bounding box center [885, 16] width 101 height 32
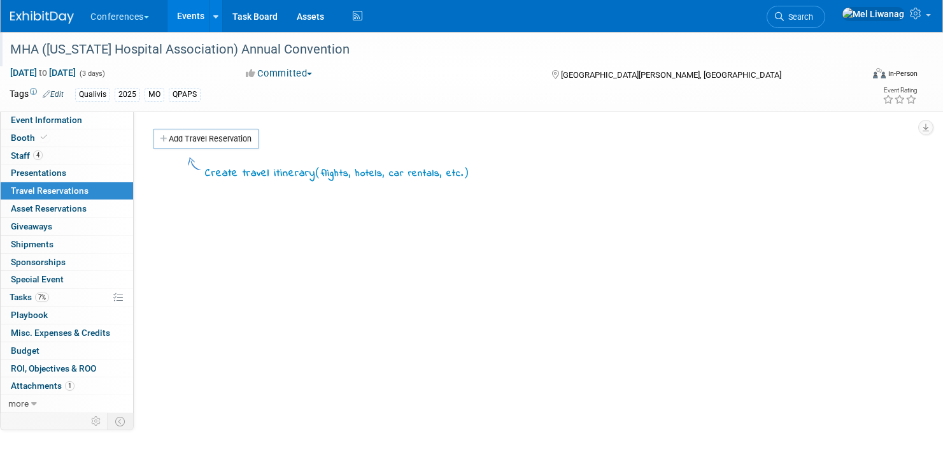
click at [24, 4] on div at bounding box center [49, 12] width 79 height 24
click at [33, 17] on img at bounding box center [42, 17] width 64 height 13
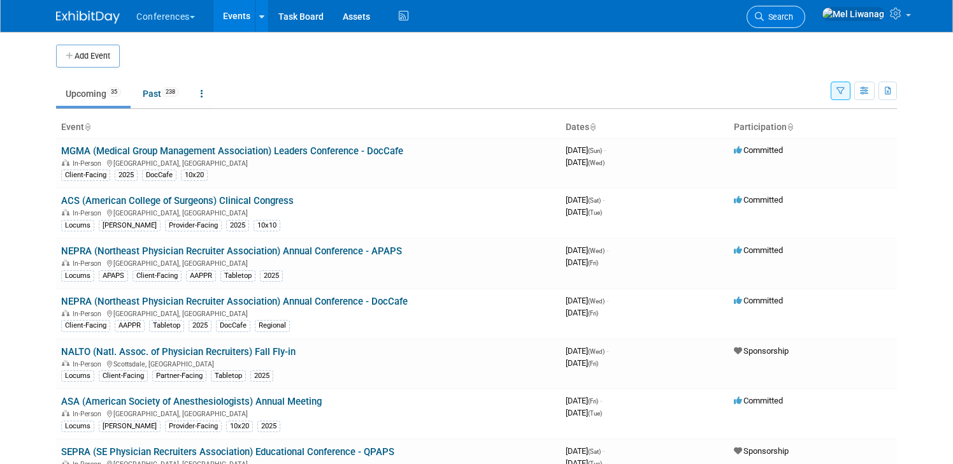
click at [793, 13] on span "Search" at bounding box center [778, 17] width 29 height 10
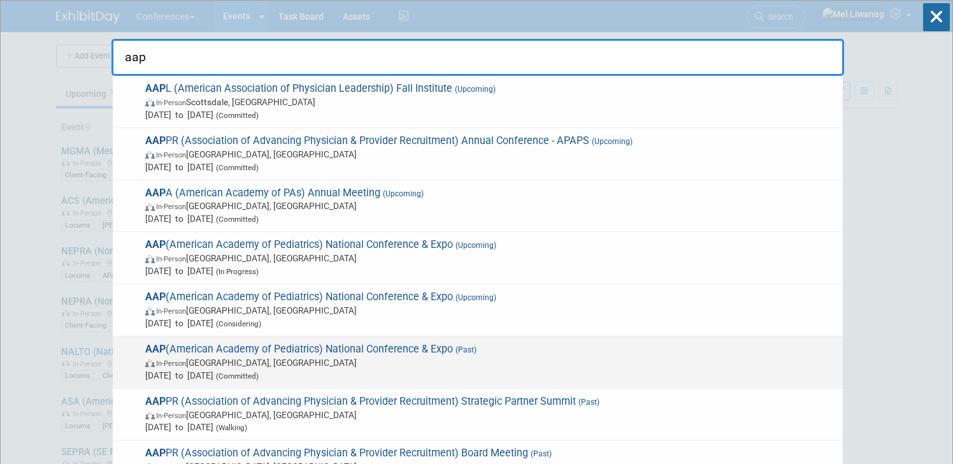
type input "aap"
click at [227, 357] on span "In-Person Denver, CO" at bounding box center [490, 362] width 691 height 13
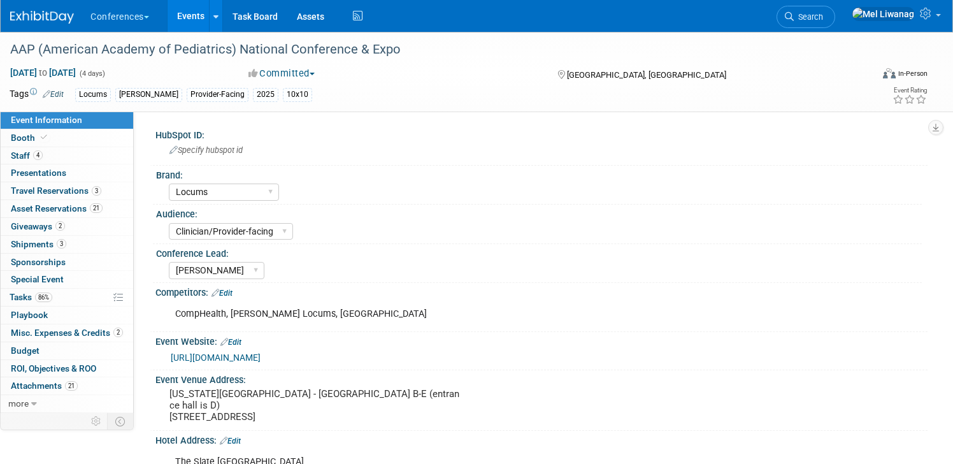
select select "Locums"
select select "Clinician/Provider-facing"
select select "[PERSON_NAME]"
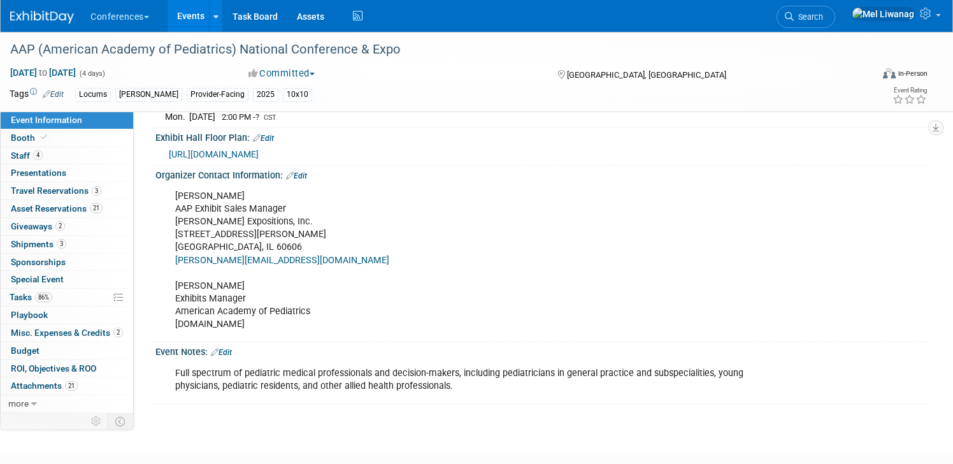
scroll to position [578, 0]
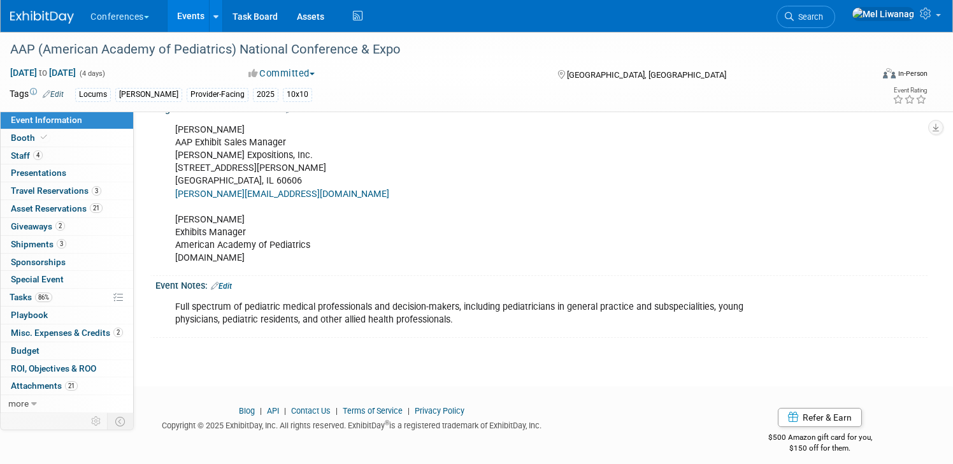
click at [315, 315] on div "Full spectrum of pediatric medical professionals and decision-makers, including…" at bounding box center [472, 313] width 613 height 38
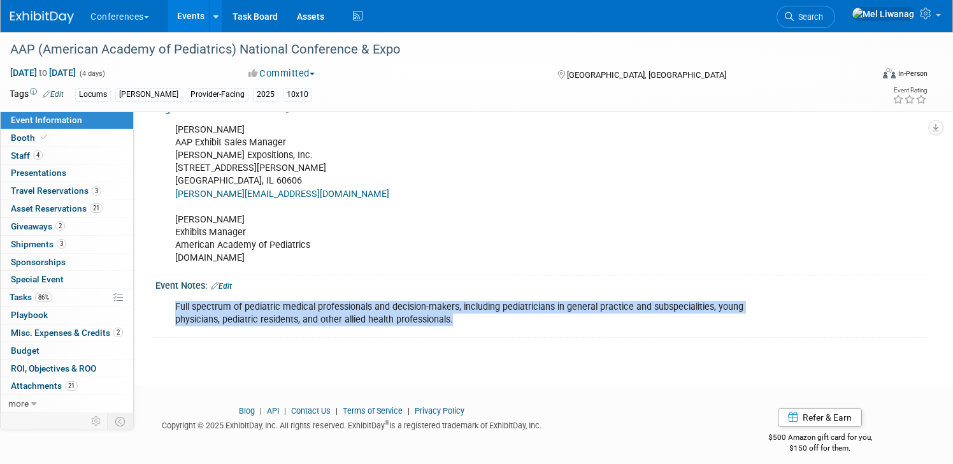
drag, startPoint x: 176, startPoint y: 294, endPoint x: 478, endPoint y: 315, distance: 302.6
click at [478, 315] on div "Full spectrum of pediatric medical professionals and decision-makers, including…" at bounding box center [472, 313] width 613 height 38
copy div "Full spectrum of pediatric medical professionals and decision-makers, including…"
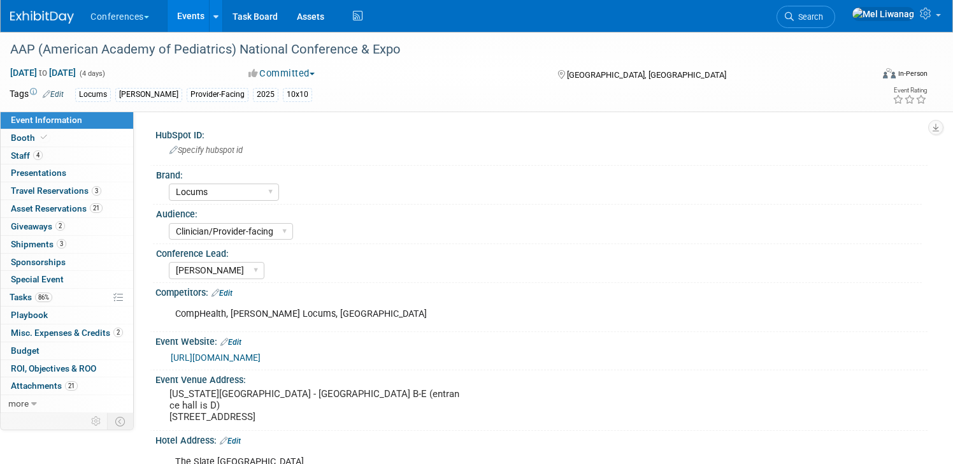
click at [331, 309] on div "CompHealth, Hayes Locums, Weatherby" at bounding box center [472, 313] width 613 height 25
click at [835, 22] on link "Search" at bounding box center [806, 17] width 59 height 22
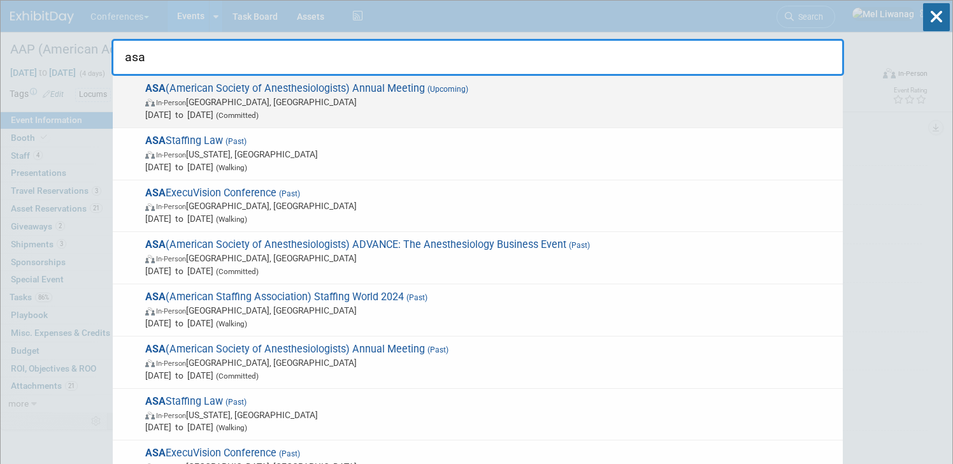
type input "asa"
click at [230, 98] on span "In-Person San Antonio, TX" at bounding box center [490, 102] width 691 height 13
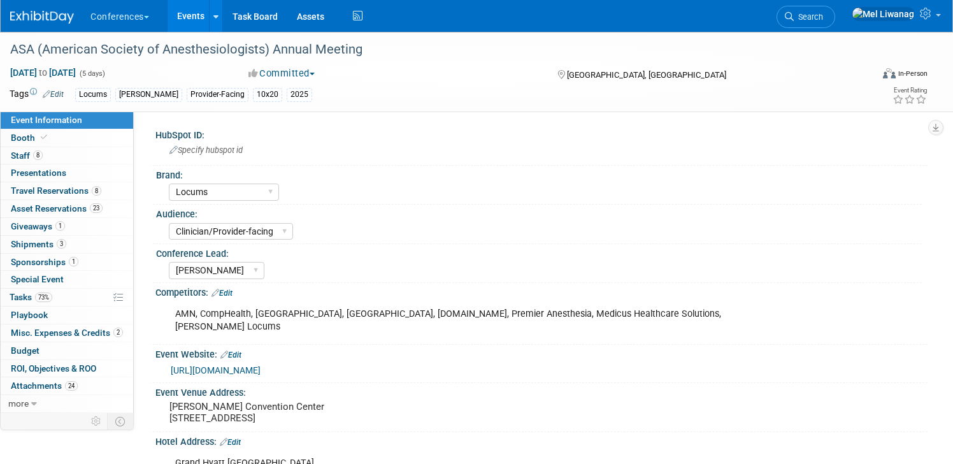
select select "Locums"
select select "Clinician/Provider-facing"
select select "[PERSON_NAME]"
